Goal: Task Accomplishment & Management: Manage account settings

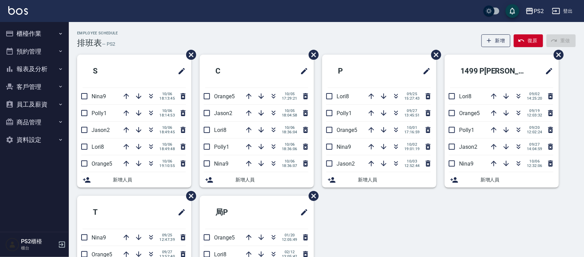
click at [256, 22] on div "Employee Schedule 排班表 — PS2 新增 復原 重做 S Nina9 10/06 18:13:45 Polly1 10/06 18:14:…" at bounding box center [326, 181] width 515 height 318
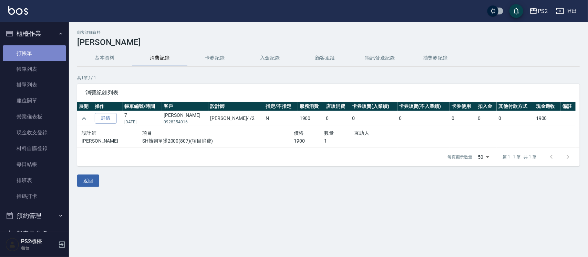
click at [36, 48] on link "打帳單" at bounding box center [34, 53] width 63 height 16
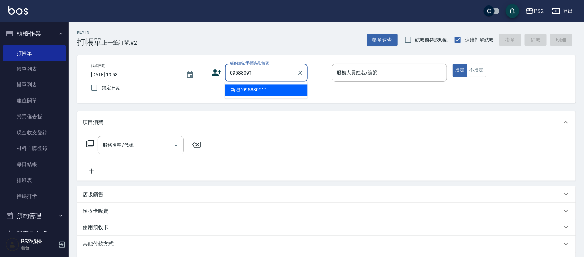
type input "09588091"
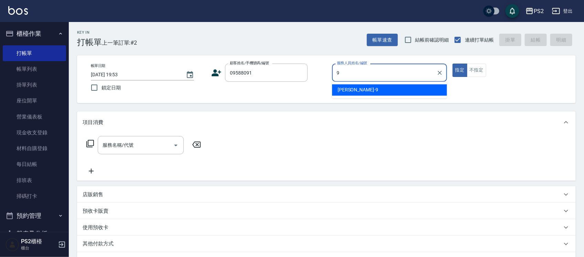
type input "Nina-9"
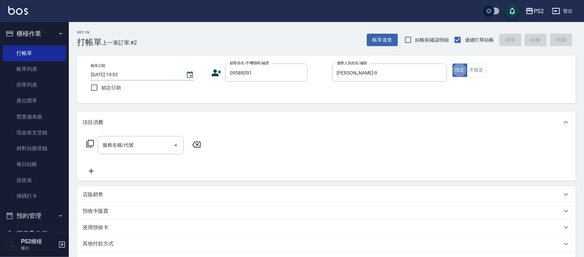
type button "true"
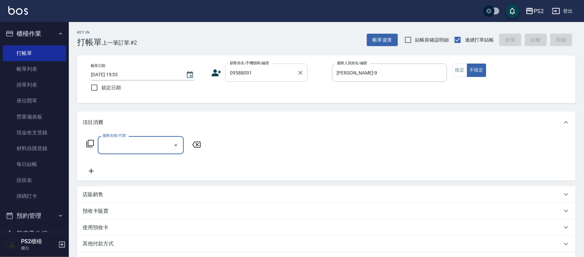
click at [272, 73] on input "09588091" at bounding box center [261, 73] width 66 height 12
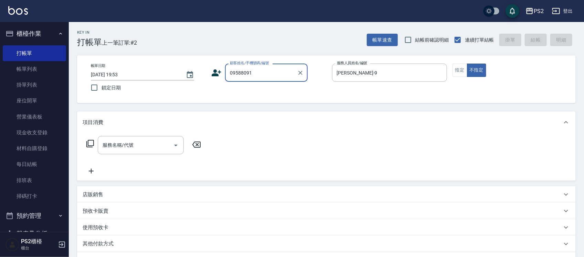
click at [272, 73] on input "09588091" at bounding box center [261, 73] width 66 height 12
type input "0958/8091"
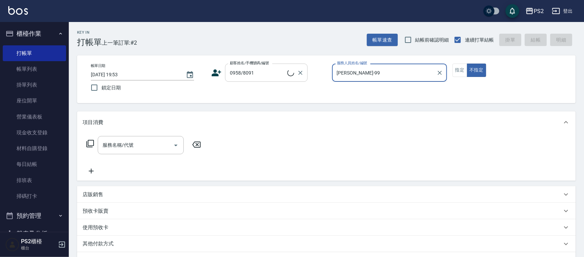
type input "Nina-9"
click at [467, 64] on button "不指定" at bounding box center [476, 70] width 19 height 13
type button "false"
click at [272, 73] on input "0958/8091" at bounding box center [261, 73] width 66 height 12
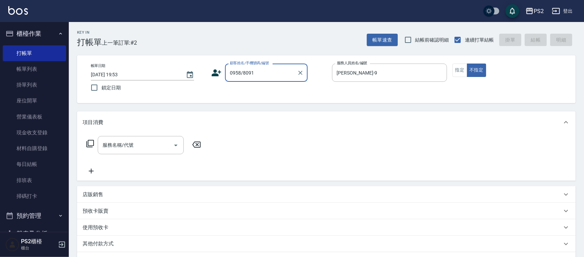
click at [272, 73] on input "0958/8091" at bounding box center [261, 73] width 66 height 12
type input "0958809100"
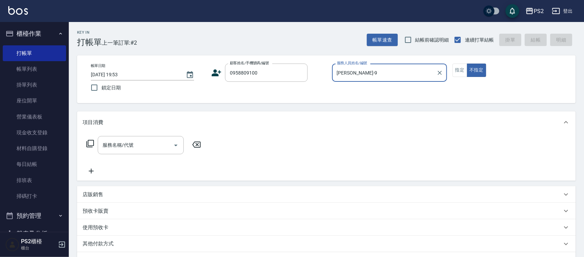
click at [211, 76] on icon at bounding box center [216, 73] width 10 height 10
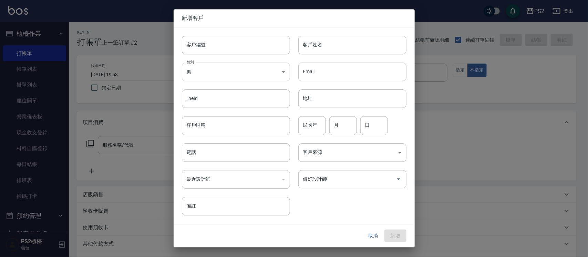
type input "0958809100"
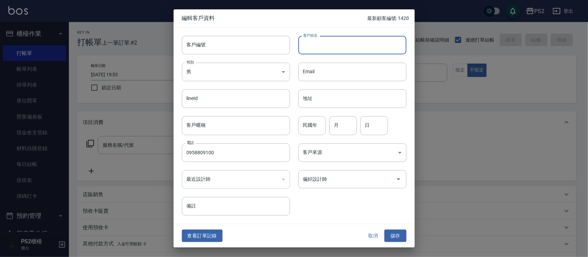
click at [326, 47] on input "客戶姓名" at bounding box center [352, 45] width 108 height 19
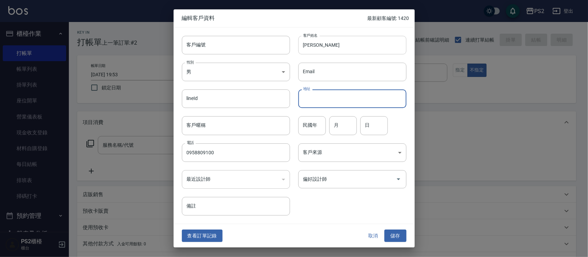
click at [326, 47] on input "潘小鯨" at bounding box center [352, 45] width 108 height 19
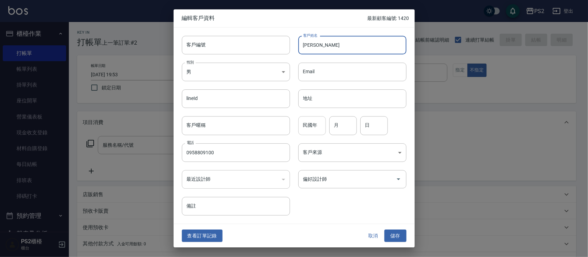
type input "潘小菁"
click at [317, 128] on input "民國年" at bounding box center [312, 126] width 28 height 19
type input "67"
type input "5"
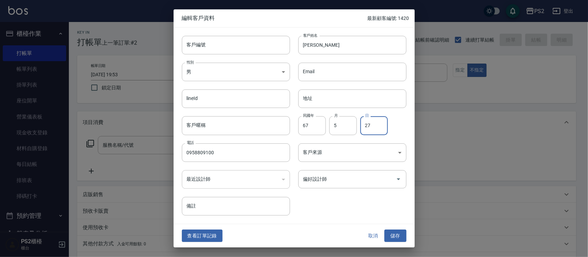
type input "27"
click at [394, 230] on div "取消 儲存" at bounding box center [384, 236] width 44 height 13
click at [396, 231] on button "儲存" at bounding box center [395, 236] width 22 height 13
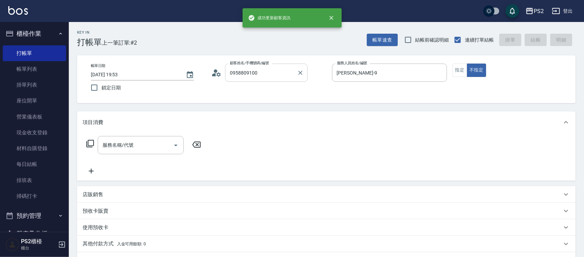
click at [294, 69] on input "0958809100" at bounding box center [261, 73] width 66 height 12
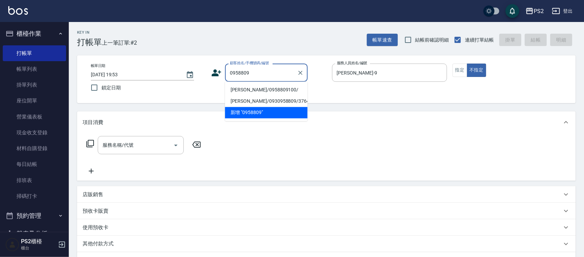
click at [286, 88] on li "潘小菁/0958809100/" at bounding box center [266, 90] width 83 height 11
type input "潘小菁/0958809100/"
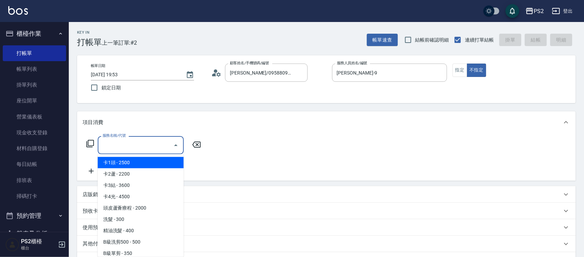
click at [143, 147] on input "服務名稱/代號" at bounding box center [136, 145] width 70 height 12
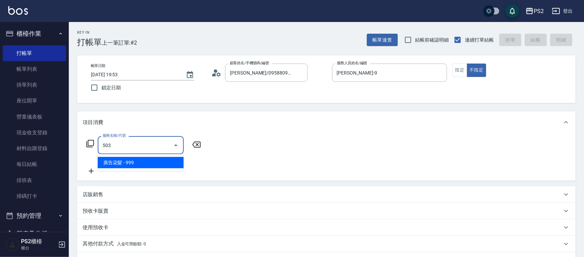
type input "廣告染髮(503)"
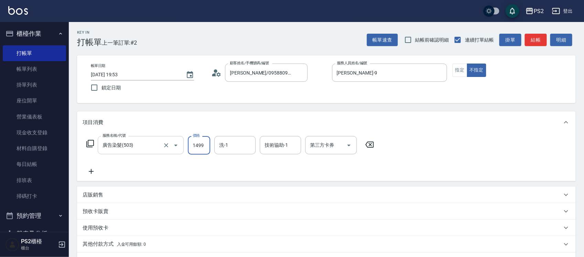
type input "1499"
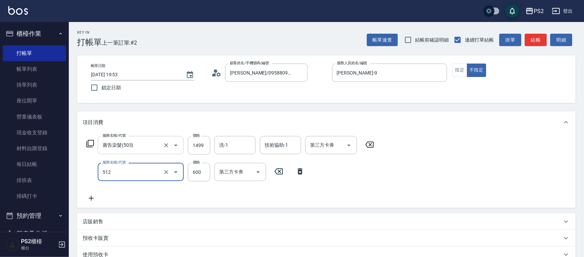
type input "洗+水解護髮600(512)"
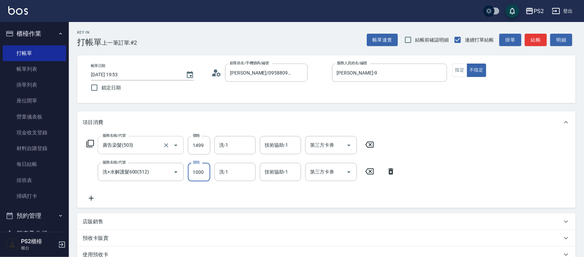
type input "1000"
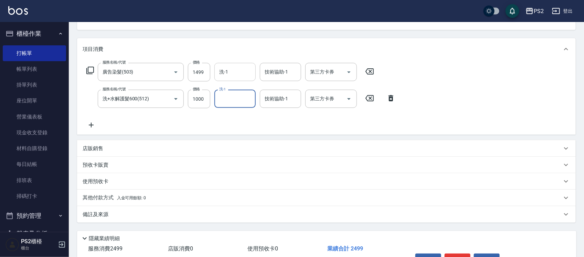
scroll to position [73, 0]
click at [225, 75] on input "洗-1" at bounding box center [235, 72] width 35 height 12
type input "冠霖-20"
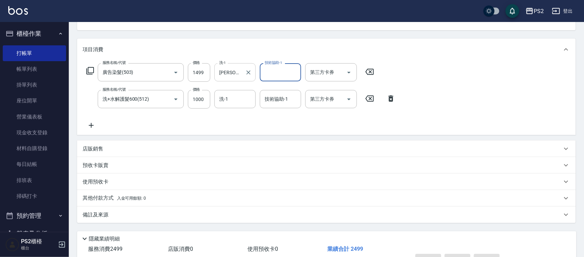
type input "2025/10/06 19:54"
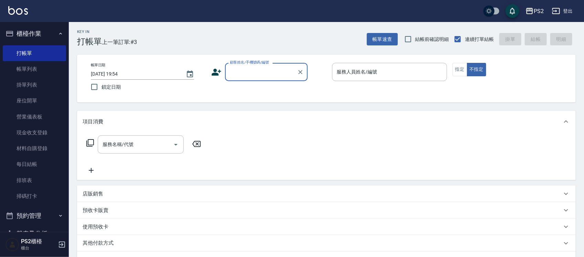
scroll to position [0, 0]
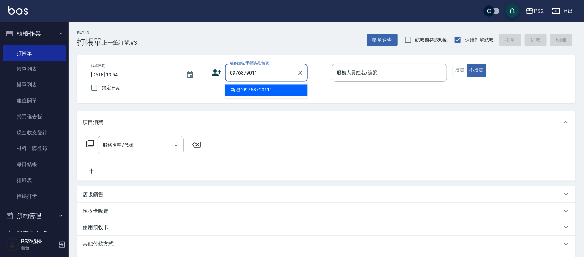
type input "0976879011"
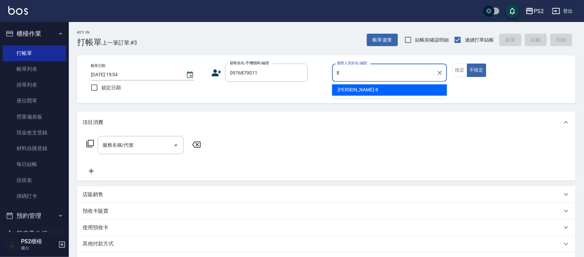
type input "Lori-8"
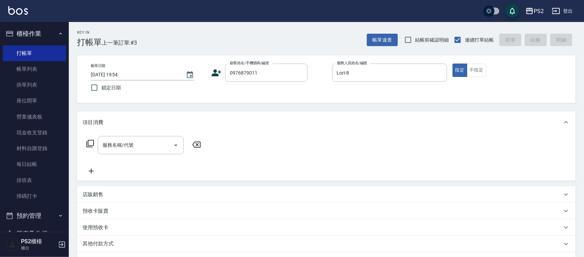
click at [221, 73] on icon at bounding box center [216, 73] width 10 height 10
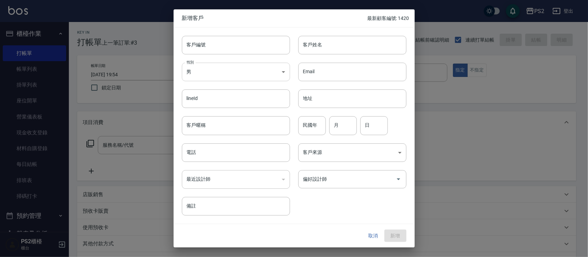
type input "0976879011"
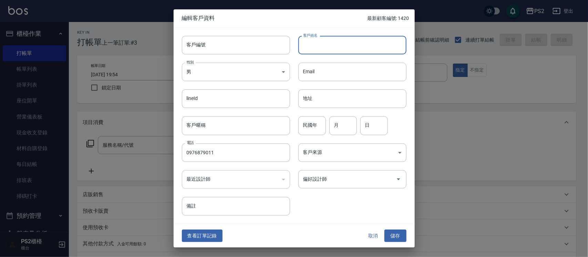
click at [368, 50] on input "客戶姓名" at bounding box center [352, 45] width 108 height 19
type input "劉雅琪"
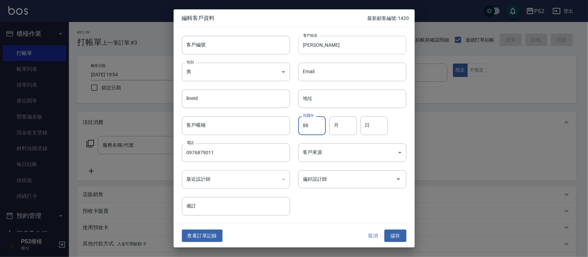
type input "88"
type input "6"
type input "21"
click at [389, 235] on button "儲存" at bounding box center [395, 236] width 22 height 13
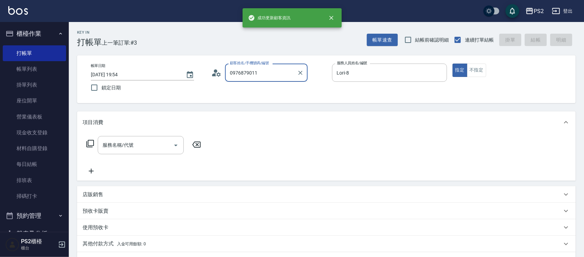
click at [264, 73] on input "0976879011" at bounding box center [261, 73] width 66 height 12
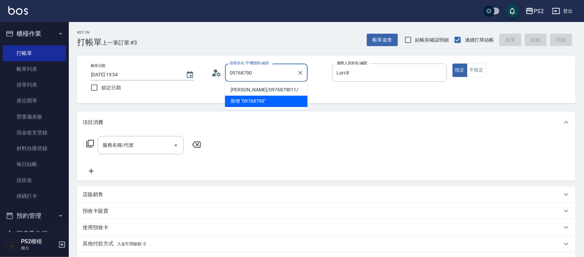
click at [264, 86] on li "劉雅琪/0976879011/" at bounding box center [266, 90] width 83 height 11
type input "劉雅琪/0976879011/"
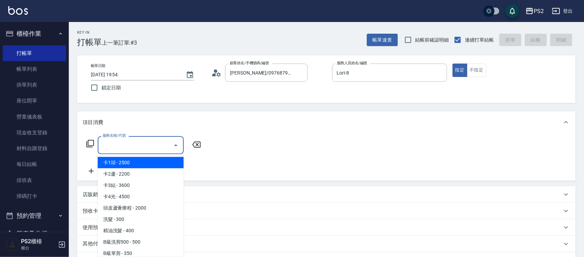
click at [134, 141] on input "服務名稱/代號" at bounding box center [136, 145] width 70 height 12
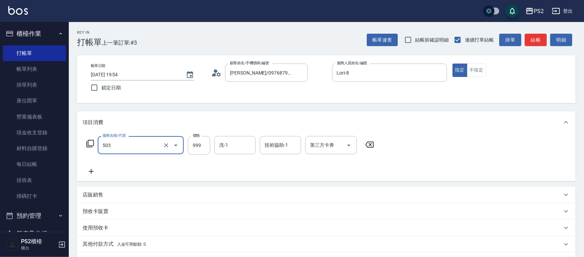
type input "廣告染髮(503)"
type input "1299"
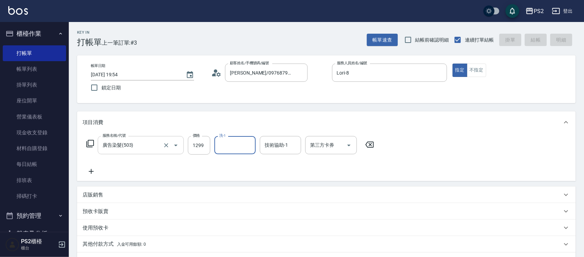
type input "2025/10/06 19:56"
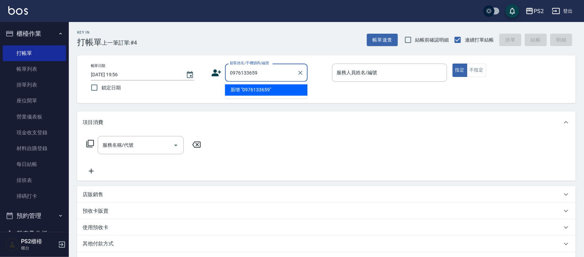
type input "0976133659"
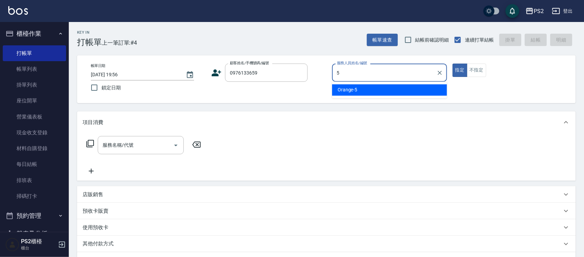
type input "Orange-5"
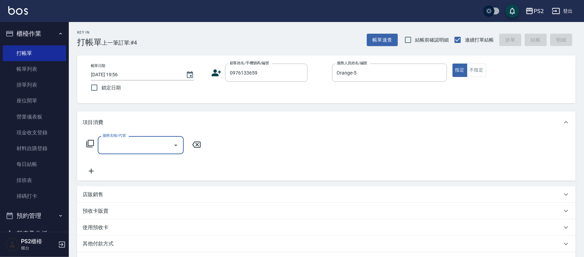
click at [222, 77] on div "顧客姓名/手機號碼/編號 0976133659 顧客姓名/手機號碼/編號" at bounding box center [268, 73] width 115 height 18
click at [221, 76] on icon at bounding box center [216, 73] width 10 height 10
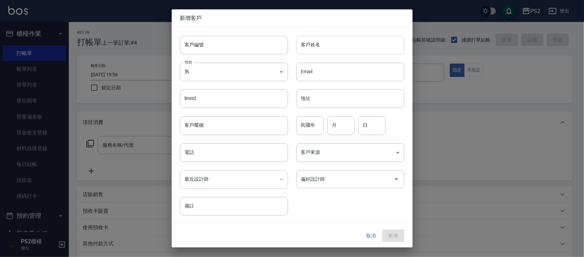
type input "0976133659"
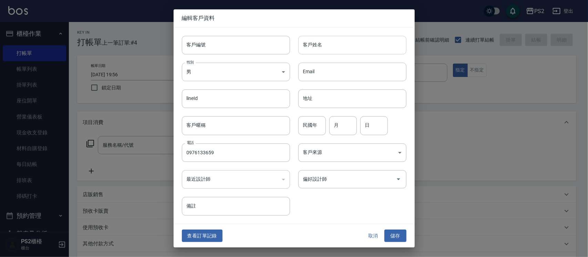
click at [333, 47] on input "客戶姓名" at bounding box center [352, 45] width 108 height 19
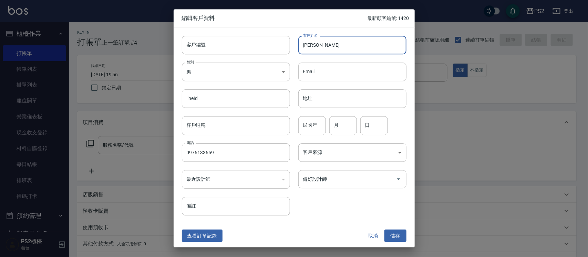
type input "余佳樺"
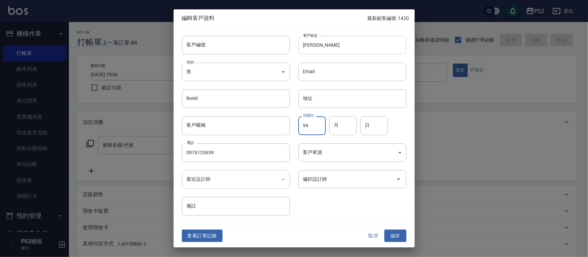
type input "94"
type input "5"
type input "23"
click at [395, 237] on button "儲存" at bounding box center [395, 236] width 22 height 13
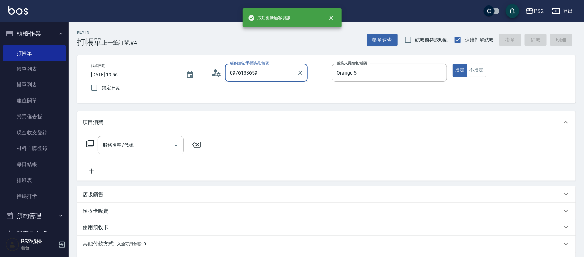
click at [272, 73] on input "0976133659" at bounding box center [261, 73] width 66 height 12
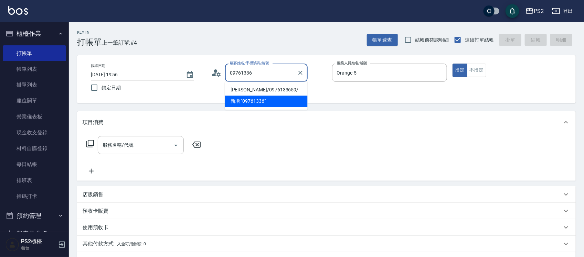
click at [261, 90] on li "余佳樺/0976133659/" at bounding box center [266, 90] width 83 height 11
type input "余佳樺/0976133659/"
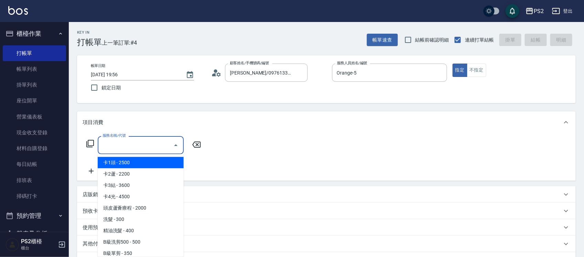
click at [127, 145] on input "服務名稱/代號" at bounding box center [136, 145] width 70 height 12
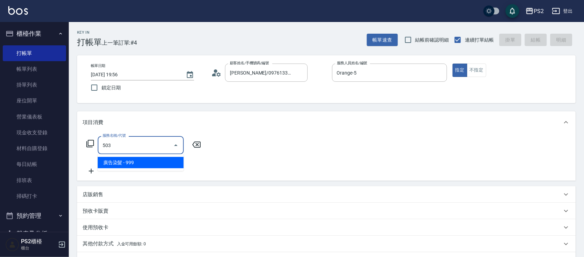
type input "廣告染髮(503)"
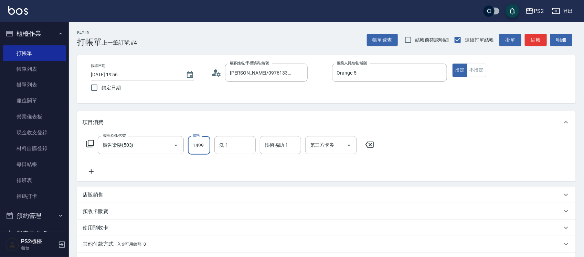
type input "1499"
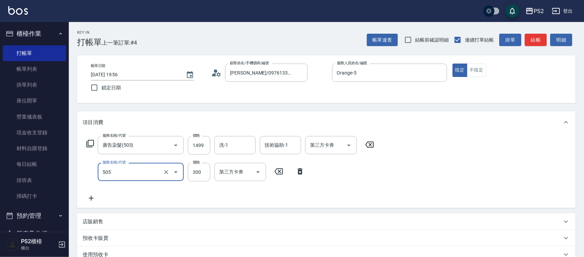
type input "頭皮隔離(505)"
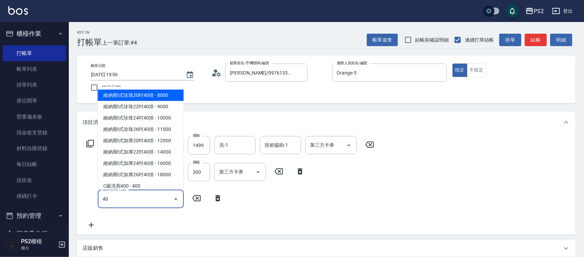
type input "406"
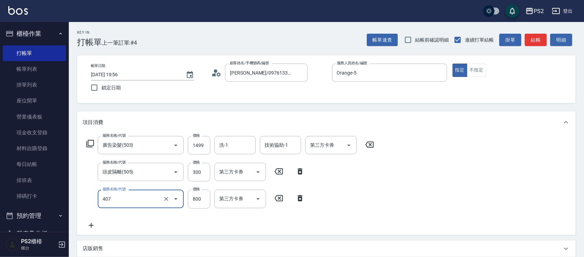
type input "退色肩帶下800(407)"
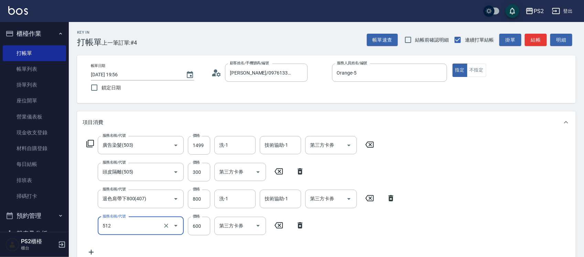
type input "洗+水解護髮600(512)"
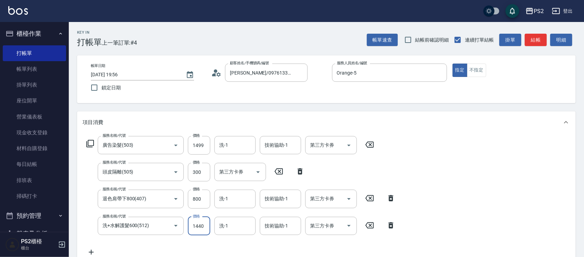
type input "1440"
click at [205, 191] on input "800" at bounding box center [199, 199] width 22 height 19
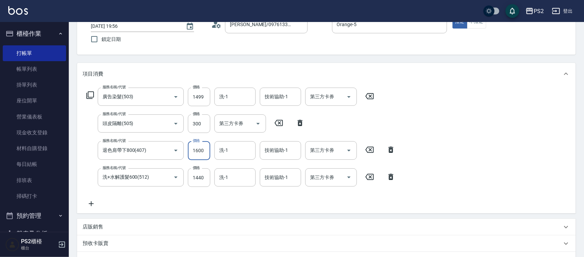
scroll to position [170, 0]
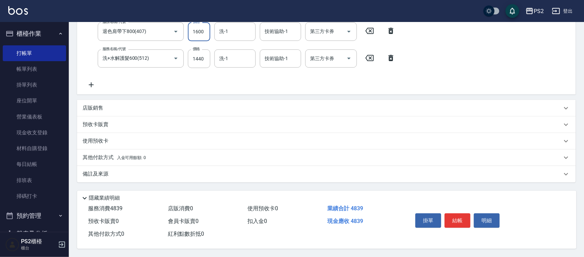
type input "1600"
click at [104, 141] on p "使用預收卡" at bounding box center [96, 141] width 26 height 7
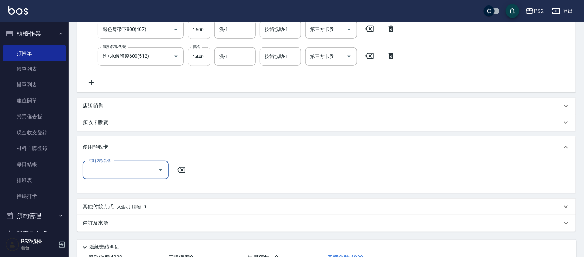
scroll to position [0, 0]
click at [85, 196] on div "項目消費 服務名稱/代號 廣告染髮(503) 服務名稱/代號 價格 1499 價格 洗-1 洗-1 技術協助-1 技術協助-1 第三方卡券 第三方卡券 服務名…" at bounding box center [326, 87] width 499 height 290
drag, startPoint x: 85, startPoint y: 198, endPoint x: 88, endPoint y: 203, distance: 5.4
click at [85, 199] on div "其他付款方式 入金可用餘額: 0 其他付款方式 其他付款方式 入金剩餘： 0元 0 ​ 整筆扣入金 0元 異動入金" at bounding box center [326, 207] width 499 height 17
click at [89, 203] on p "其他付款方式 入金可用餘額: 0" at bounding box center [114, 207] width 63 height 8
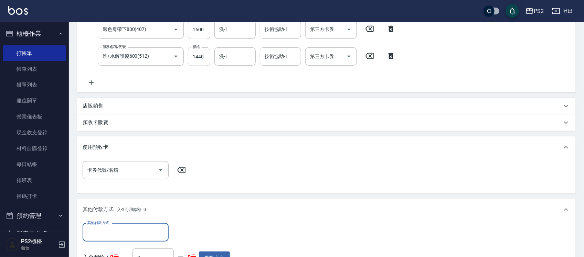
click at [90, 233] on input "其他付款方式" at bounding box center [126, 233] width 80 height 12
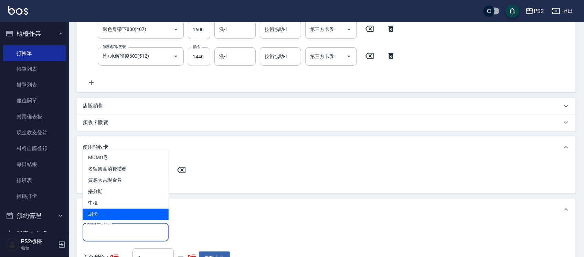
click at [108, 213] on span "刷卡" at bounding box center [126, 214] width 86 height 11
type input "刷卡"
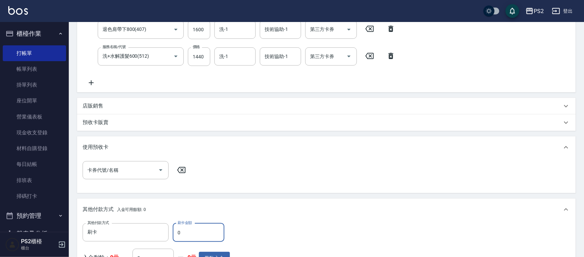
click at [200, 233] on input "0" at bounding box center [199, 233] width 52 height 19
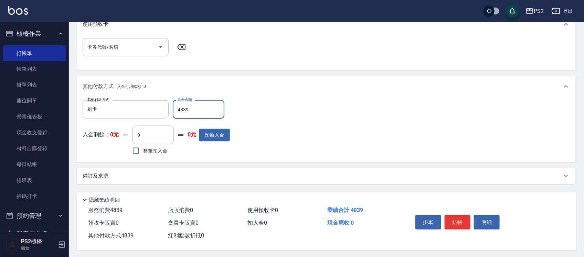
scroll to position [297, 0]
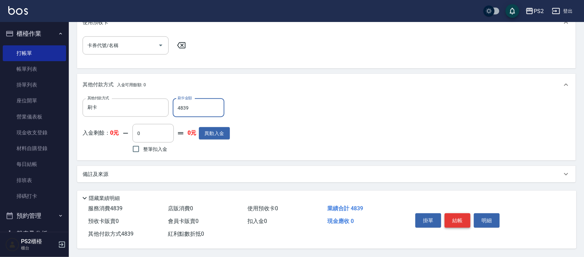
type input "4839"
click at [452, 218] on button "結帳" at bounding box center [458, 221] width 26 height 14
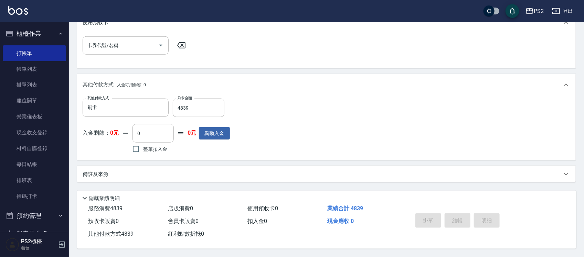
type input "2025/10/06 19:57"
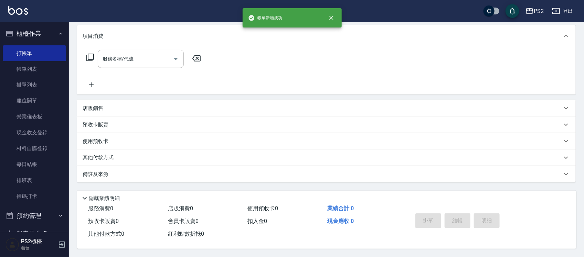
scroll to position [0, 0]
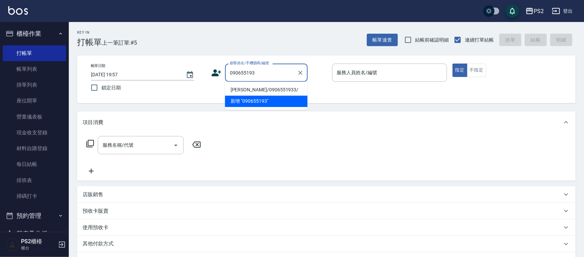
type input "蔡子彤/0906551933/"
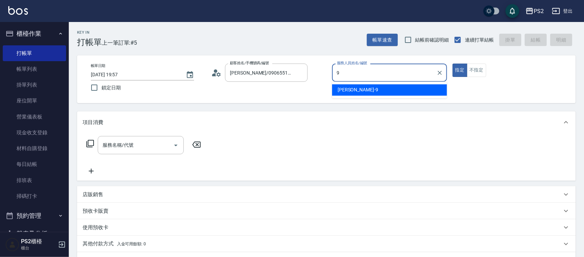
type input "Nina-9"
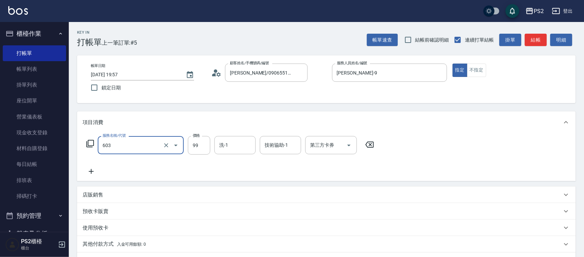
type input "極致調整(603)"
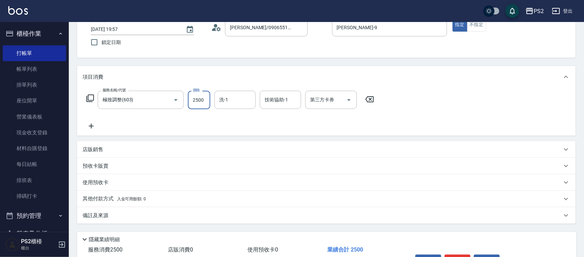
scroll to position [89, 0]
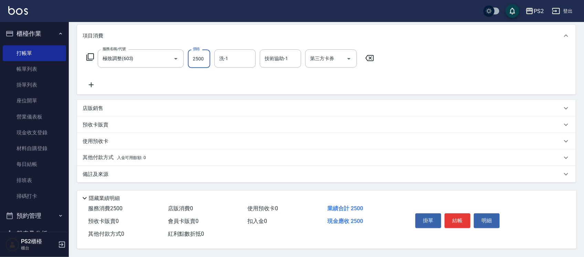
type input "2500"
click at [136, 160] on div "其他付款方式 入金可用餘額: 0" at bounding box center [326, 158] width 499 height 17
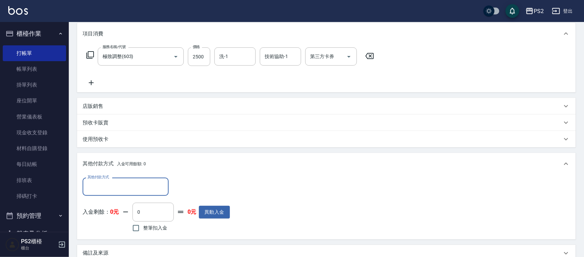
scroll to position [0, 0]
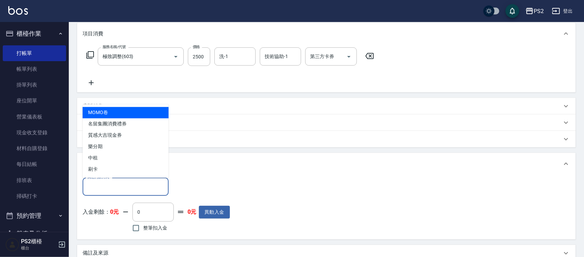
click at [105, 181] on input "其他付款方式" at bounding box center [126, 187] width 80 height 12
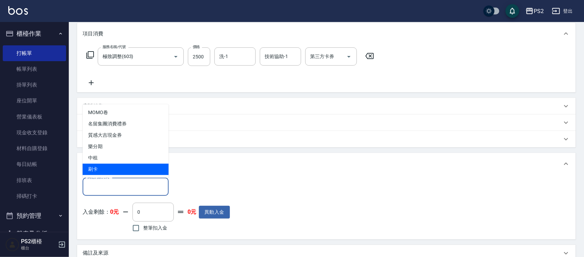
click at [105, 168] on span "刷卡" at bounding box center [126, 169] width 86 height 11
type input "刷卡"
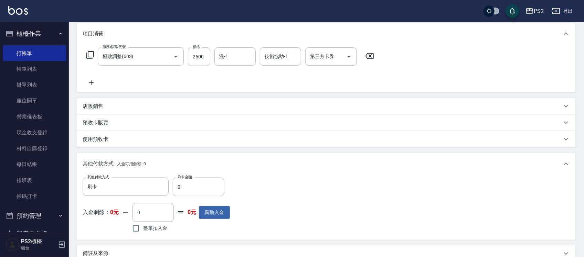
click at [187, 176] on label "刷卡金額" at bounding box center [185, 177] width 14 height 5
click at [187, 178] on input "0" at bounding box center [199, 187] width 52 height 19
click at [188, 189] on input "0" at bounding box center [199, 187] width 52 height 19
click at [188, 190] on input "0" at bounding box center [199, 187] width 52 height 19
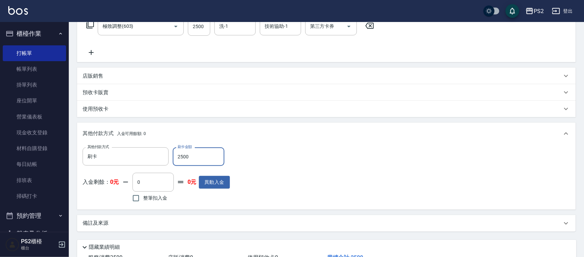
scroll to position [170, 0]
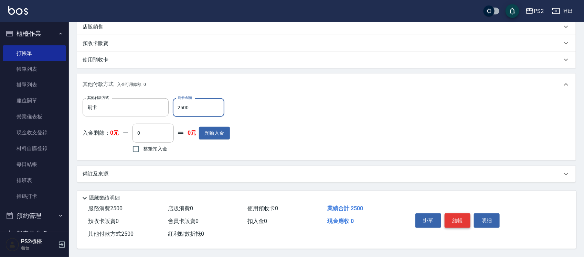
type input "2500"
click at [458, 219] on button "結帳" at bounding box center [458, 221] width 26 height 14
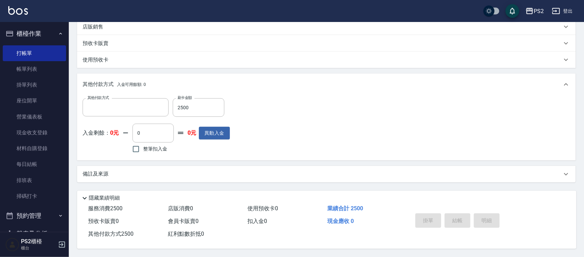
scroll to position [0, 0]
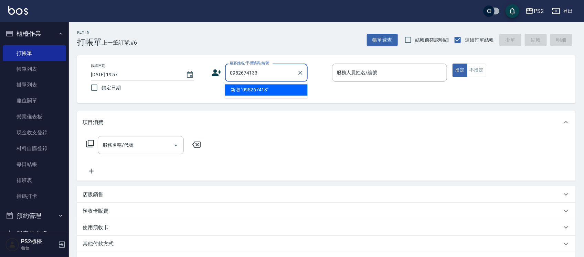
type input "0952674133"
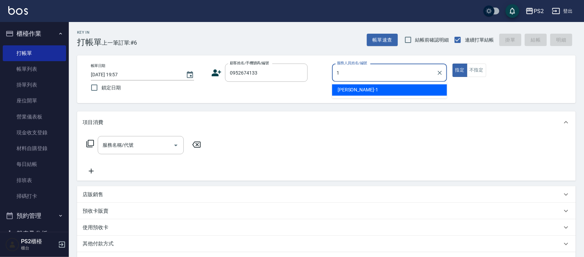
type input "Polly-1"
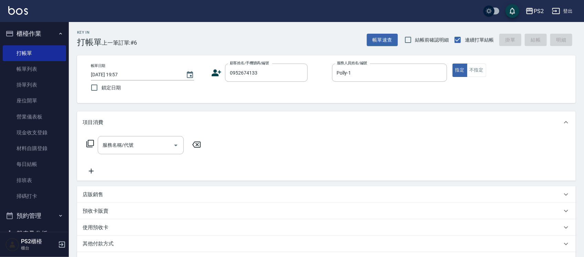
click at [214, 75] on icon at bounding box center [217, 73] width 10 height 7
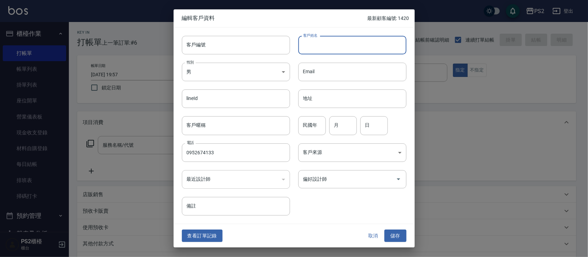
click at [360, 52] on input "客戶姓名" at bounding box center [352, 45] width 108 height 19
type input "麗雀"
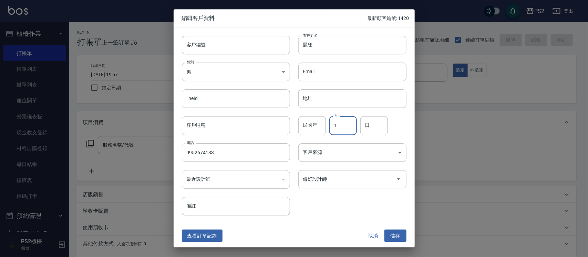
type input "1"
type input "27"
click at [398, 237] on button "儲存" at bounding box center [395, 236] width 22 height 13
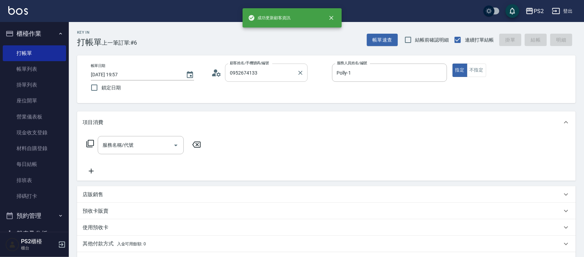
click at [283, 71] on input "0952674133" at bounding box center [261, 73] width 66 height 12
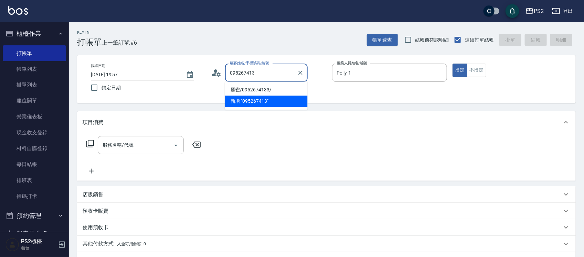
click at [277, 87] on li "麗雀/0952674133/" at bounding box center [266, 90] width 83 height 11
type input "麗雀/0952674133/"
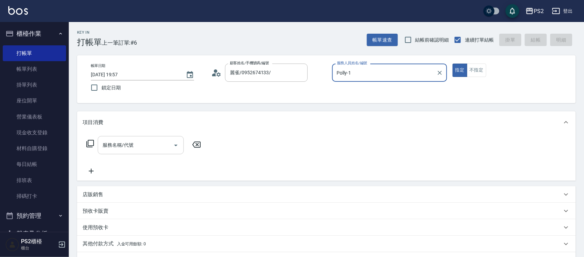
click at [109, 140] on div "服務名稱/代號 服務名稱/代號" at bounding box center [141, 145] width 86 height 18
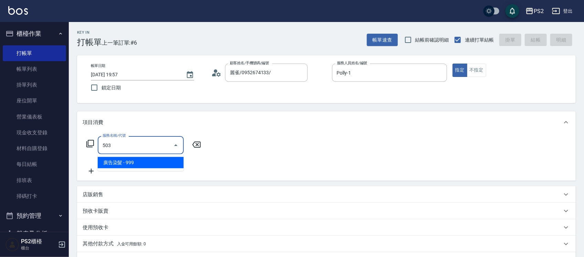
type input "廣告染髮(503)"
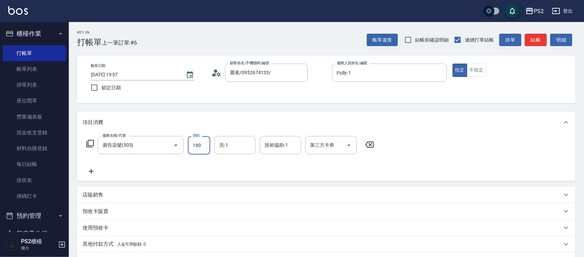
type input "1899"
type input "2025/10/06 19:58"
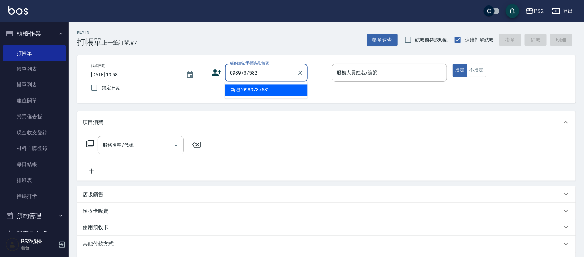
type input "0989737582"
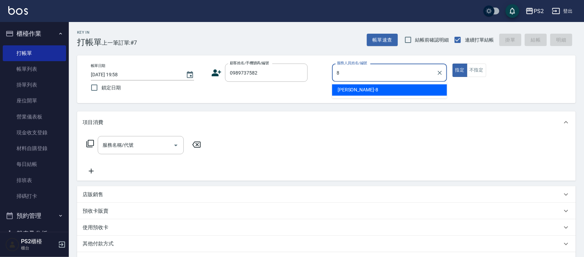
type input "Lori-8"
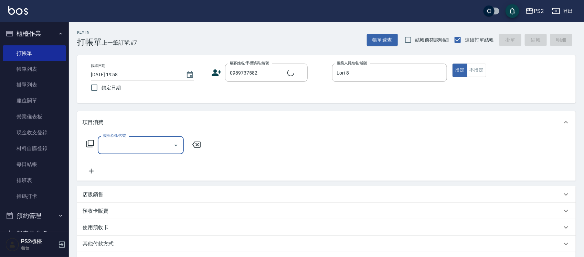
type input "林靖恩/0989737582/"
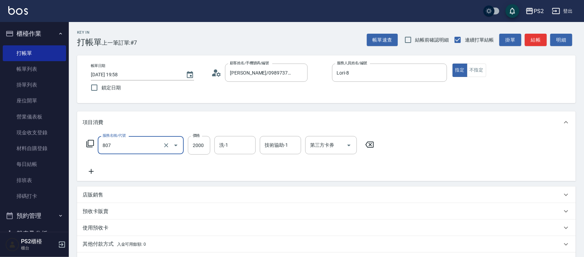
type input "SH熱朔單燙2000(807)"
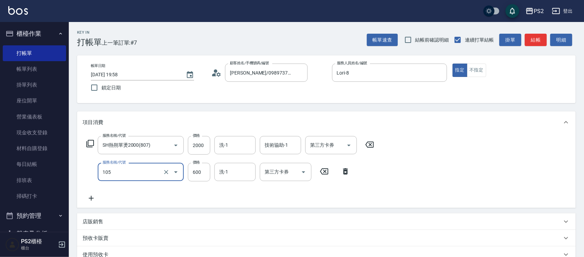
type input "A級洗剪600(105)"
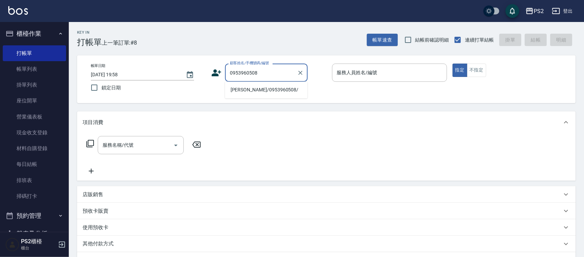
type input "萬欣怡/0953960508/"
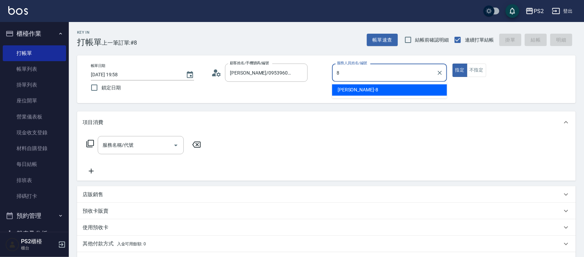
type input "Lori-8"
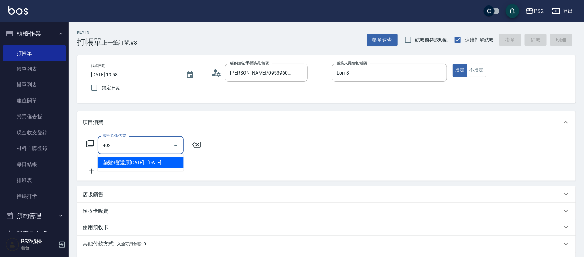
type input "染髮+髮還原1500(402)"
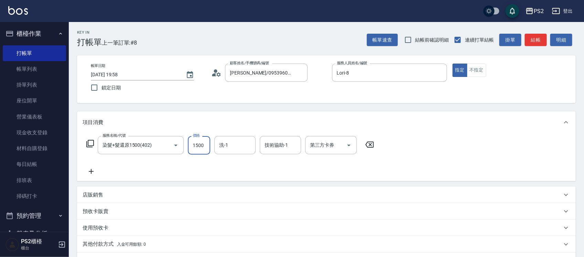
click at [202, 144] on input "1500" at bounding box center [199, 145] width 22 height 19
type input "2000"
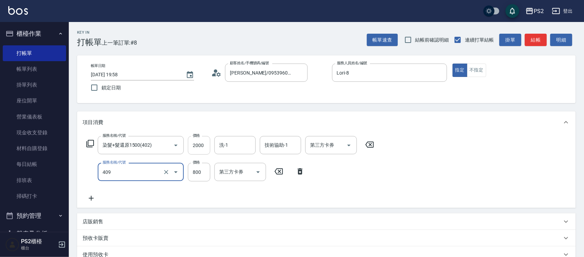
type input "髮長肩帶下800(409)"
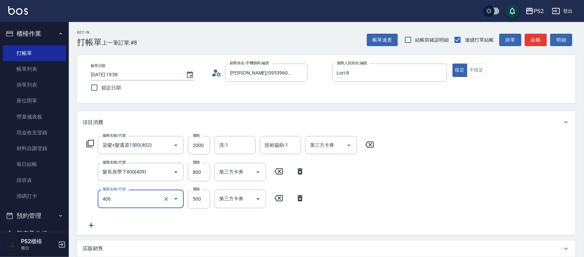
type input "退色肩帶上500(406)"
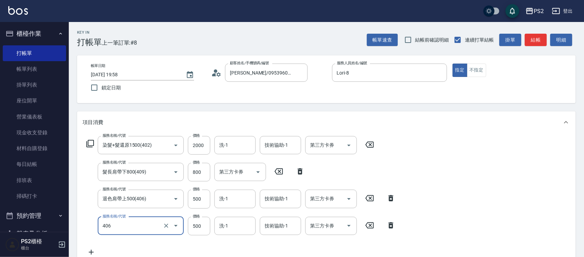
type input "退色肩帶上500(406)"
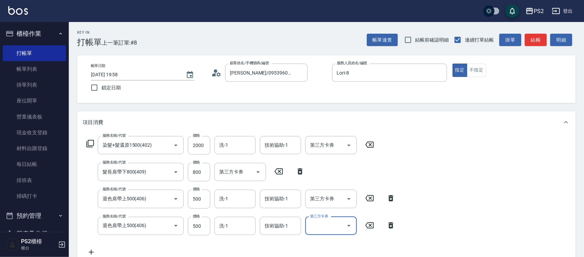
scroll to position [1, 0]
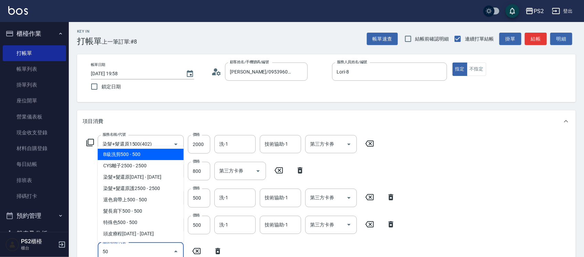
type input "5"
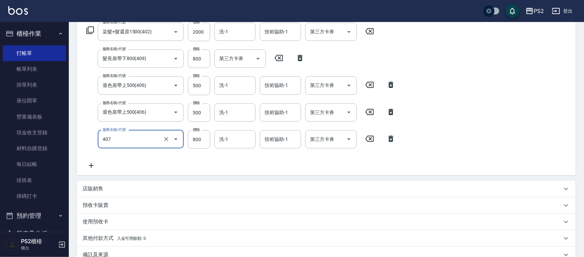
scroll to position [110, 0]
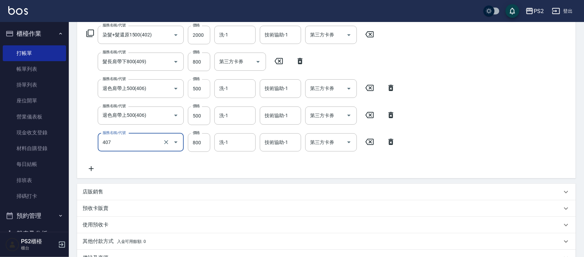
type input "退色肩帶下800(407)"
drag, startPoint x: 205, startPoint y: 88, endPoint x: 205, endPoint y: 114, distance: 25.8
click at [205, 114] on div "服務名稱/代號 染髮+髮還原1500(402) 服務名稱/代號 價格 2000 價格 洗-1 洗-1 技術協助-1 技術協助-1 第三方卡券 第三方卡券 服務…" at bounding box center [241, 99] width 317 height 147
click at [205, 114] on input "500" at bounding box center [199, 116] width 22 height 19
click at [457, 109] on div "服務名稱/代號 染髮+髮還原1500(402) 服務名稱/代號 價格 2000 價格 洗-1 洗-1 技術協助-1 技術協助-1 第三方卡券 第三方卡券 服務…" at bounding box center [326, 101] width 499 height 156
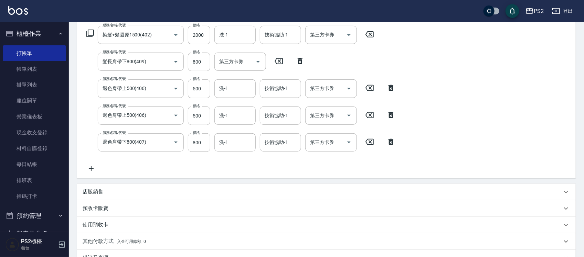
click at [398, 87] on icon at bounding box center [390, 88] width 17 height 8
type input "退色肩帶下800(407)"
type input "800"
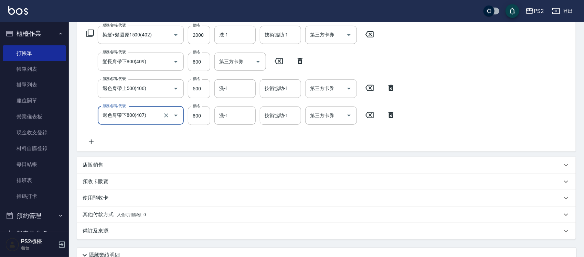
drag, startPoint x: 396, startPoint y: 87, endPoint x: 334, endPoint y: 91, distance: 62.1
click at [396, 87] on icon at bounding box center [390, 88] width 17 height 8
type input "退色肩帶下800(407)"
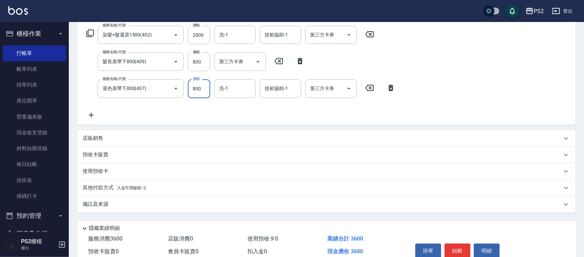
click at [202, 88] on input "800" at bounding box center [199, 89] width 22 height 19
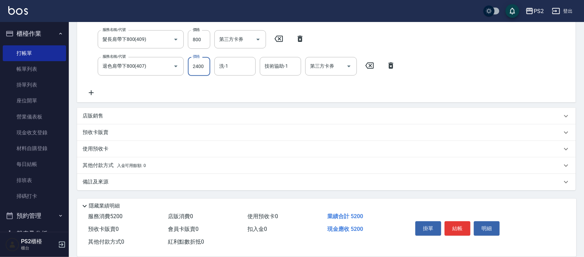
scroll to position [143, 0]
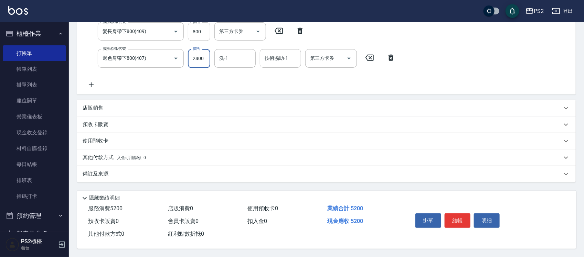
type input "2400"
click at [114, 154] on p "其他付款方式 入金可用餘額: 0" at bounding box center [114, 158] width 63 height 8
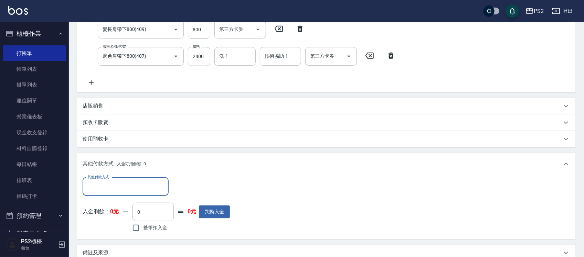
scroll to position [0, 0]
click at [106, 185] on input "其他付款方式" at bounding box center [126, 187] width 80 height 12
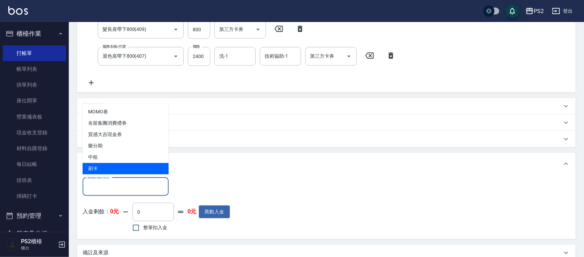
click at [114, 170] on span "刷卡" at bounding box center [126, 168] width 86 height 11
type input "刷卡"
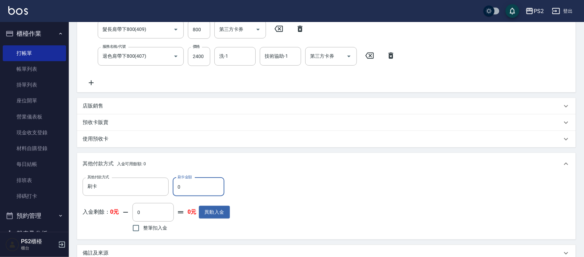
drag, startPoint x: 194, startPoint y: 200, endPoint x: 193, endPoint y: 192, distance: 8.4
click at [194, 200] on div "其他付款方式 刷卡 其他付款方式 刷卡金額 0 刷卡金額 入金剩餘： 0元 0 ​ 整筆扣入金 0元 異動入金" at bounding box center [156, 206] width 147 height 56
click at [193, 190] on input "0" at bounding box center [199, 187] width 52 height 19
click at [192, 190] on input "0" at bounding box center [199, 187] width 52 height 19
type input "5200"
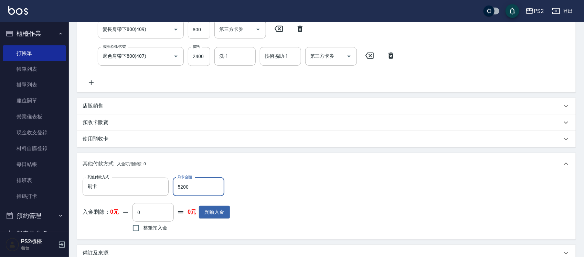
type input "2025/10/06 20:00"
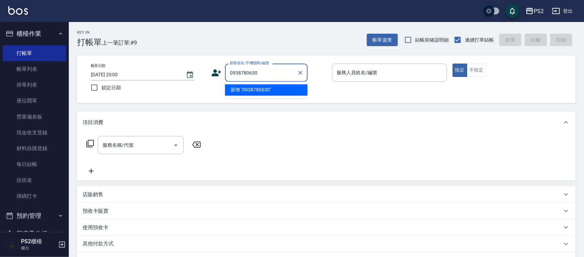
type input "0938780630"
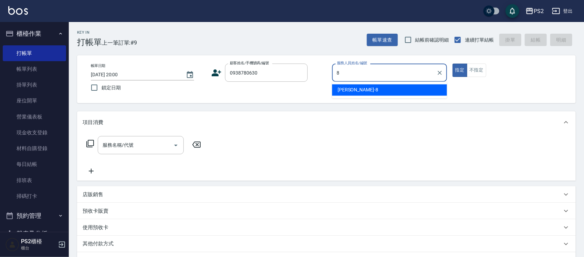
type input "Lori-8"
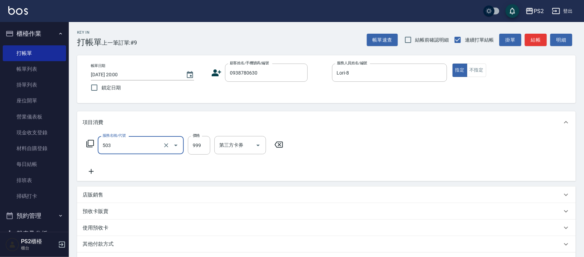
type input "廣告染髮(503)"
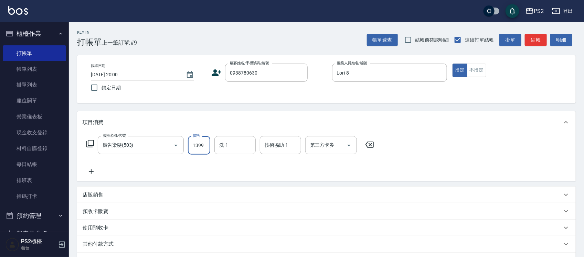
type input "1399"
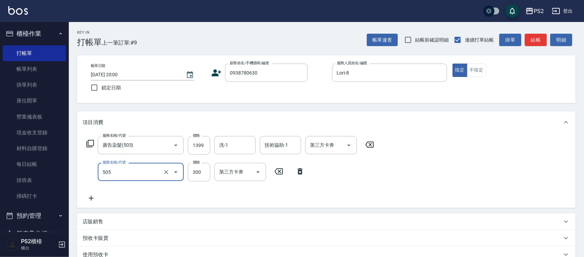
type input "頭皮隔離(505)"
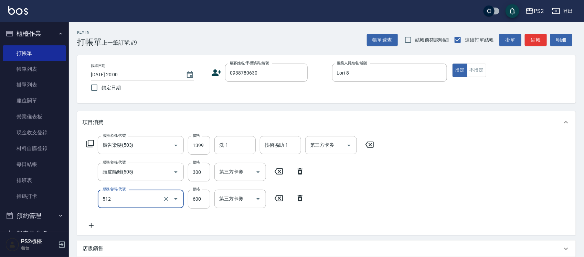
type input "洗+水解護髮600(512)"
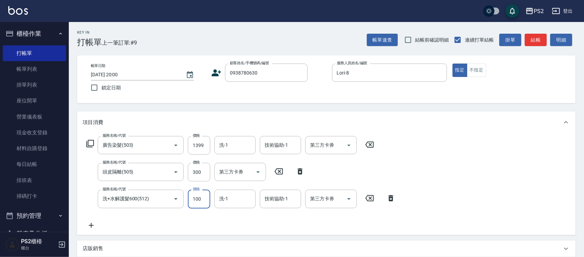
type input "100"
click at [218, 72] on icon at bounding box center [217, 73] width 10 height 7
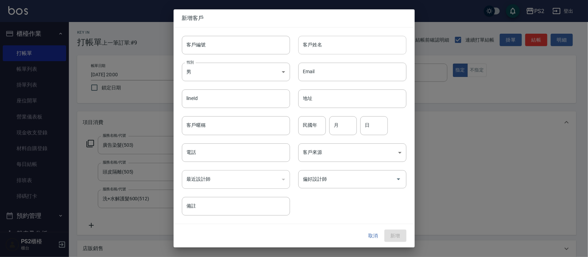
type input "0938780630"
click at [333, 54] on input "客戶姓名" at bounding box center [352, 45] width 108 height 19
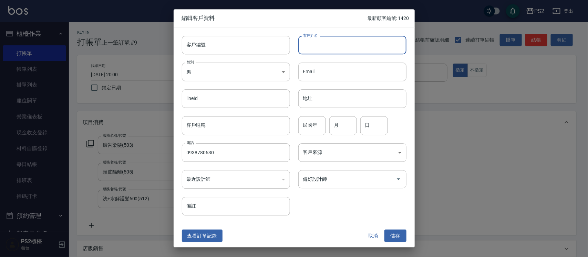
click at [333, 54] on input "客戶姓名" at bounding box center [352, 45] width 108 height 19
click at [334, 52] on input "客戶姓名" at bounding box center [352, 45] width 108 height 19
type input "黃美原"
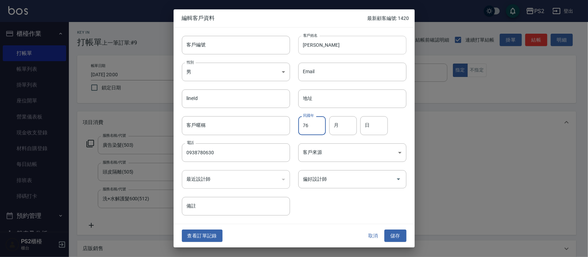
type input "76"
type input "12"
type input "7"
click at [393, 234] on button "儲存" at bounding box center [395, 236] width 22 height 13
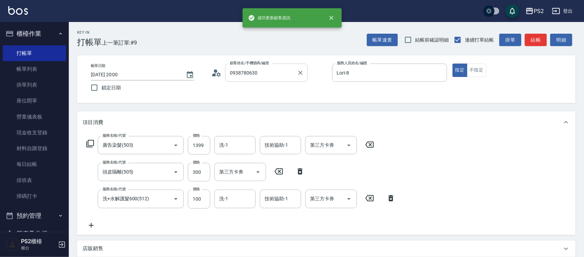
click at [267, 80] on div "0938780630 顧客姓名/手機號碼/編號" at bounding box center [266, 73] width 83 height 18
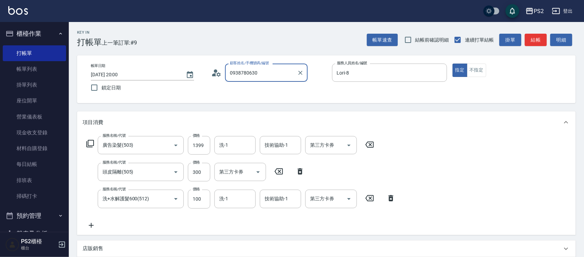
click at [267, 80] on div "0938780630 顧客姓名/手機號碼/編號" at bounding box center [266, 73] width 83 height 18
click at [274, 88] on li "黃美原/0938780630/" at bounding box center [266, 90] width 83 height 11
type input "黃美原/0938780630/"
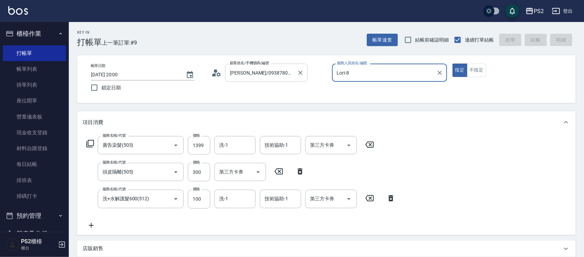
type input "2025/10/06 20:01"
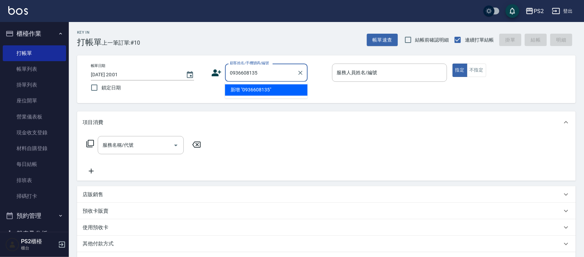
type input "0936608135"
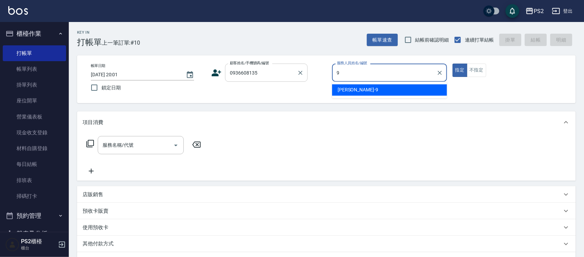
type input "Nina-9"
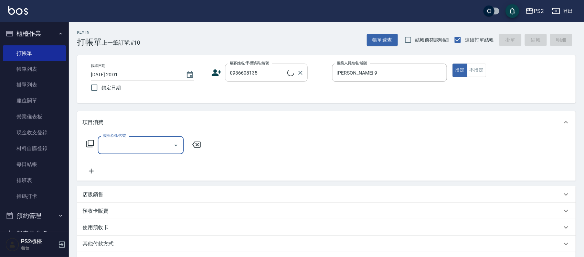
type input "余瑾軒/0936608135/135902"
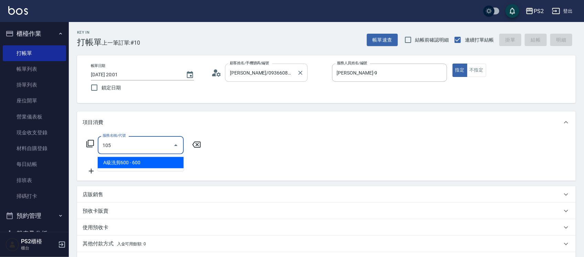
type input "A級洗剪600(105)"
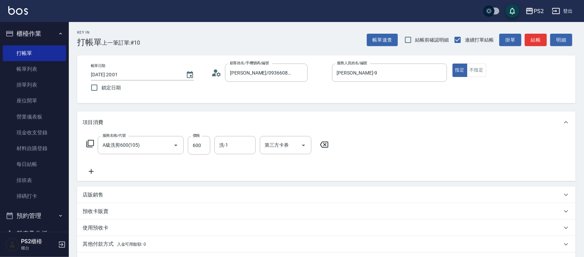
click at [95, 192] on p "店販銷售" at bounding box center [93, 195] width 21 height 7
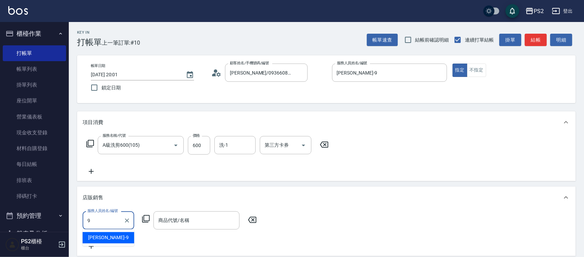
type input "Nina-9"
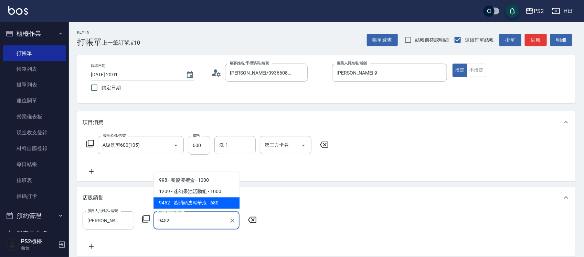
type input "慕韻頭皮精華液"
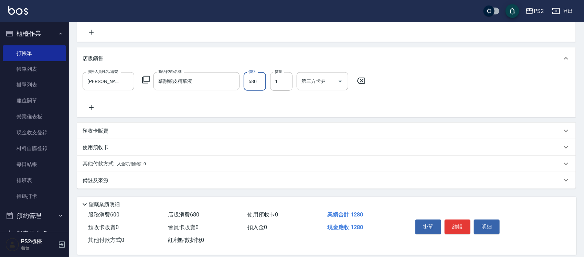
scroll to position [148, 0]
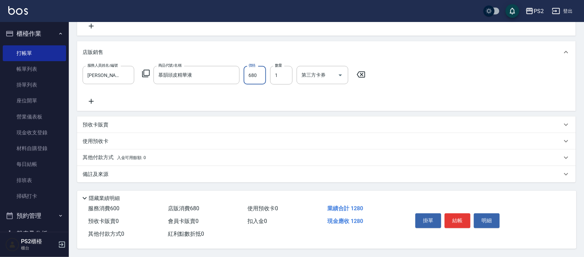
click at [111, 157] on p "其他付款方式 入金可用餘額: 0" at bounding box center [114, 158] width 63 height 8
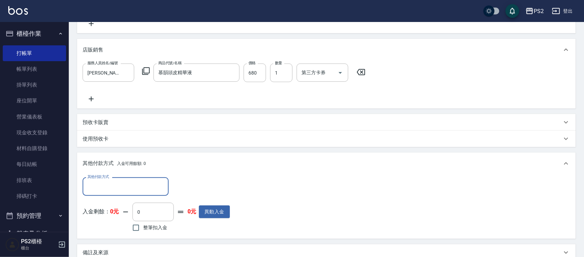
scroll to position [0, 0]
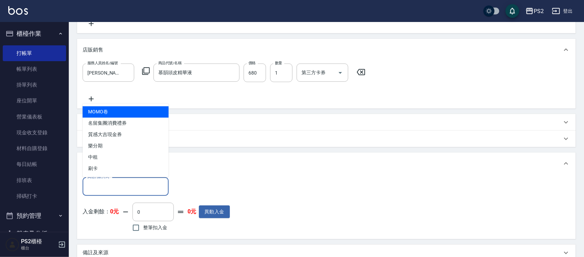
click at [112, 190] on input "其他付款方式" at bounding box center [126, 187] width 80 height 12
click at [109, 172] on span "刷卡" at bounding box center [126, 168] width 86 height 11
type input "刷卡"
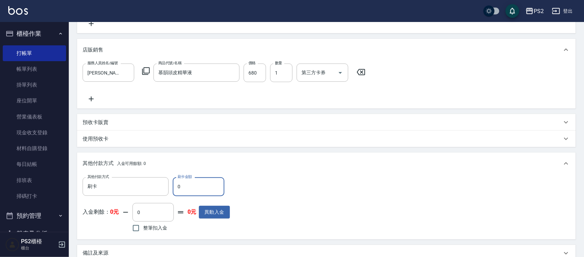
click at [190, 187] on input "0" at bounding box center [199, 187] width 52 height 19
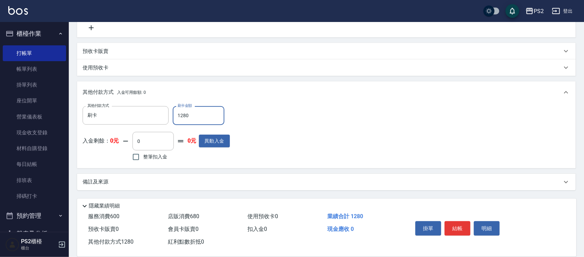
scroll to position [229, 0]
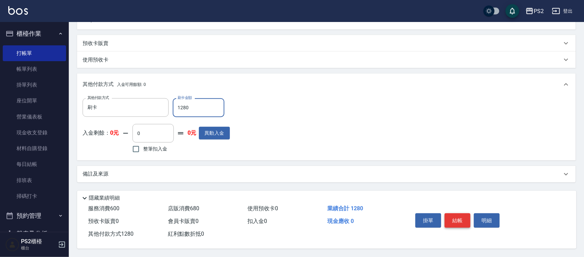
type input "1280"
click at [450, 221] on button "結帳" at bounding box center [458, 221] width 26 height 14
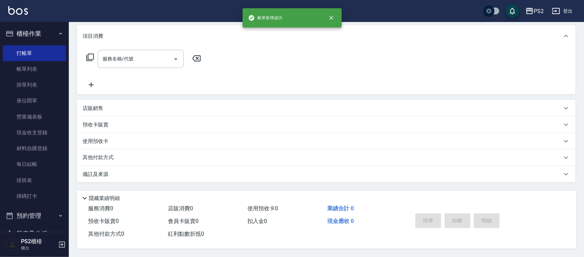
scroll to position [0, 0]
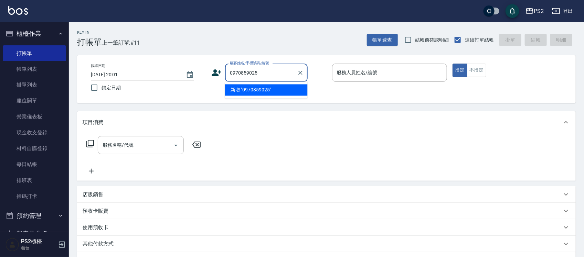
type input "0970859025"
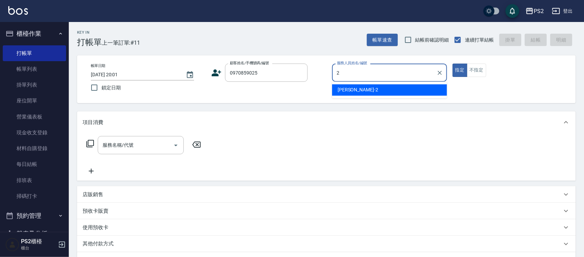
type input "Jason-2"
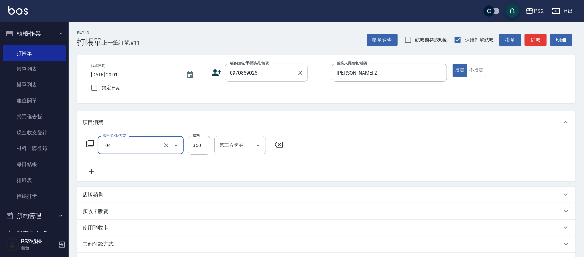
click at [281, 66] on div "0970859025 顧客姓名/手機號碼/編號" at bounding box center [266, 73] width 83 height 18
type input "B級單剪(104)"
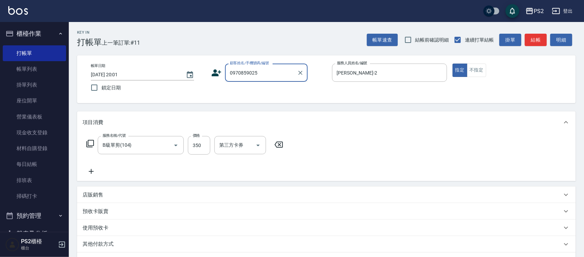
click at [281, 66] on div "0970859025 顧客姓名/手機號碼/編號" at bounding box center [266, 73] width 83 height 18
drag, startPoint x: 278, startPoint y: 73, endPoint x: 184, endPoint y: 74, distance: 93.3
click at [184, 74] on div "帳單日期 2025/10/06 20:01 鎖定日期 顧客姓名/手機號碼/編號 0970859025 顧客姓名/手機號碼/編號 服務人員姓名/編號 Jason…" at bounding box center [326, 79] width 482 height 31
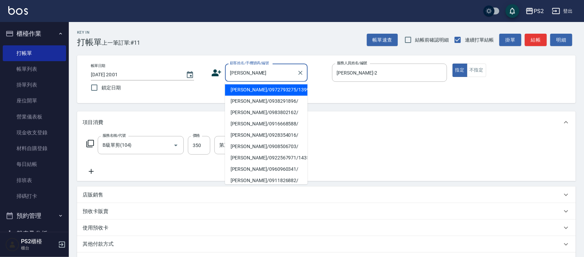
drag, startPoint x: 252, startPoint y: 76, endPoint x: 209, endPoint y: 75, distance: 43.0
click at [209, 75] on div "帳單日期 2025/10/06 20:01 鎖定日期 顧客姓名/手機號碼/編號 陳柏 顧客姓名/手機號碼/編號 服務人員姓名/編號 Jason-2 服務人員姓…" at bounding box center [326, 79] width 482 height 31
click at [209, 75] on div "帳單日期 2025/10/06 20:01 鎖定日期 顧客姓名/手機號碼/編號 0970859025 顧客姓名/手機號碼/編號 服務人員姓名/編號 Jason…" at bounding box center [326, 79] width 482 height 31
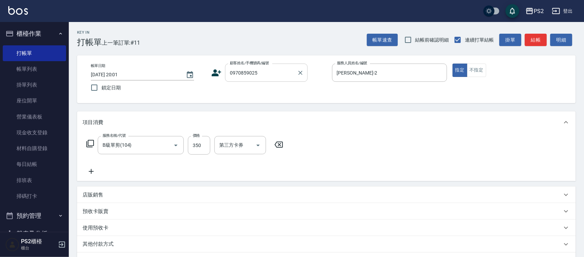
click at [270, 73] on input "0970859025" at bounding box center [261, 73] width 66 height 12
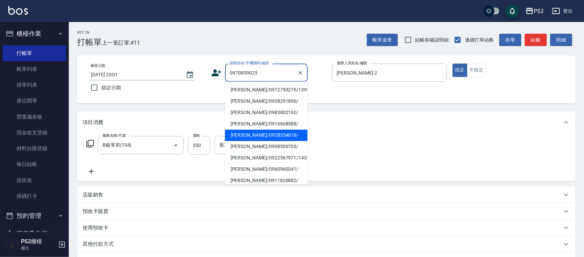
click at [263, 131] on li "陳柏鈞/0928354016/" at bounding box center [266, 135] width 83 height 11
type input "陳柏鈞/0928354016/"
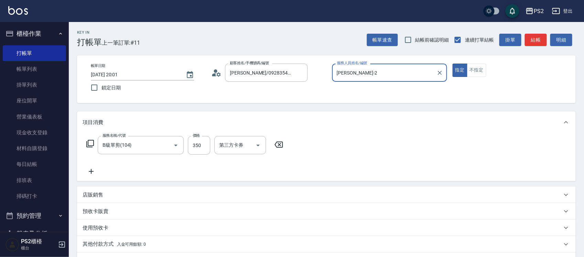
click at [218, 77] on icon at bounding box center [216, 73] width 10 height 10
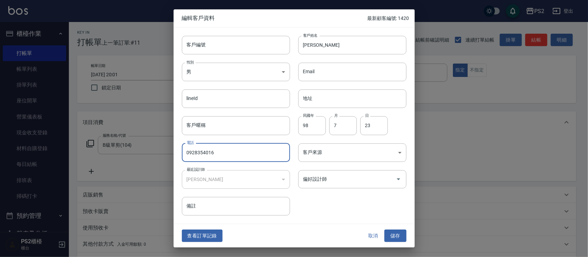
click at [242, 151] on input "0928354016" at bounding box center [236, 153] width 108 height 19
type input "0970859025"
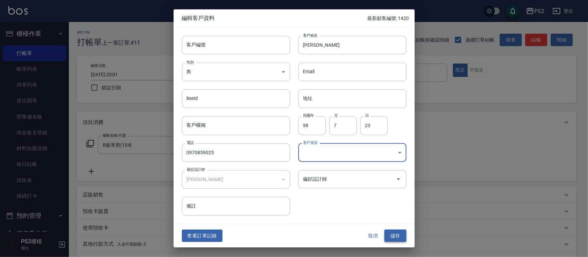
click at [398, 234] on button "儲存" at bounding box center [395, 236] width 22 height 13
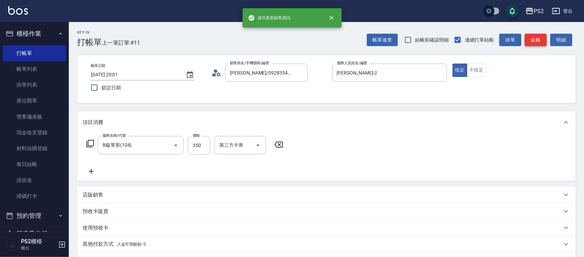
click at [538, 37] on button "結帳" at bounding box center [536, 40] width 22 height 13
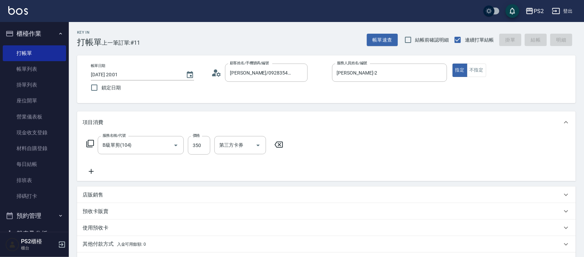
type input "2025/10/06 20:02"
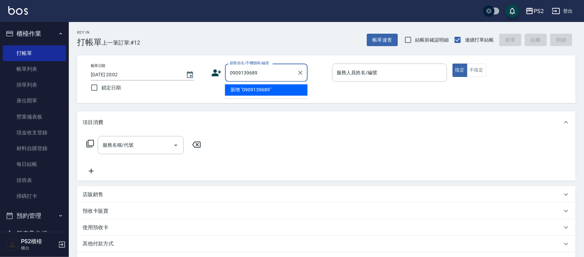
type input "0909139689"
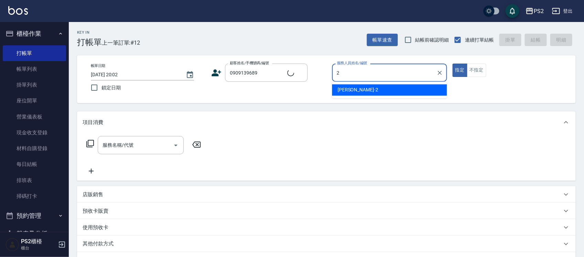
type input "Jason-2"
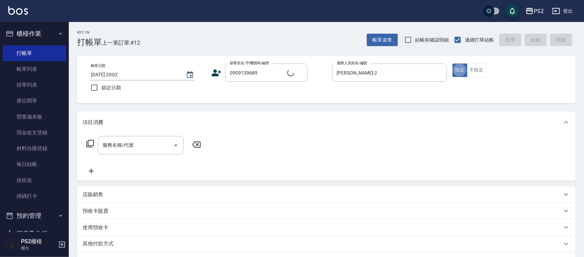
type input "郭??/0909139689/"
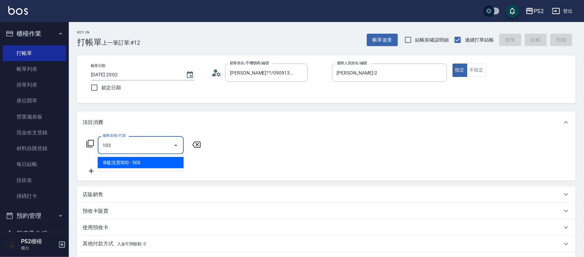
type input "B級洗剪500(103)"
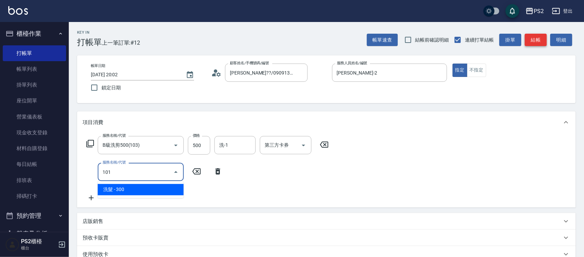
type input "洗髮(101)"
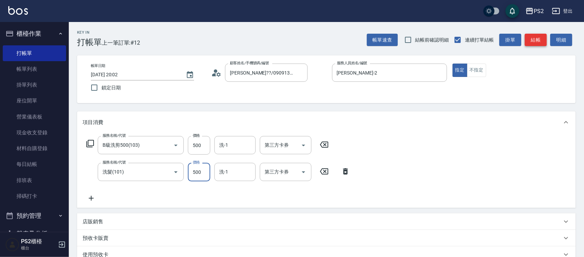
type input "500"
type input "冠霖-20"
click at [530, 42] on button "結帳" at bounding box center [536, 40] width 22 height 13
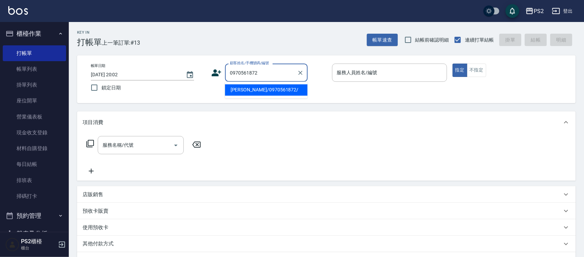
type input "孫愷駿/0970561872/"
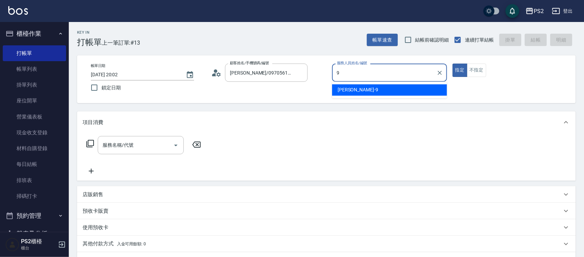
type input "Nina-9"
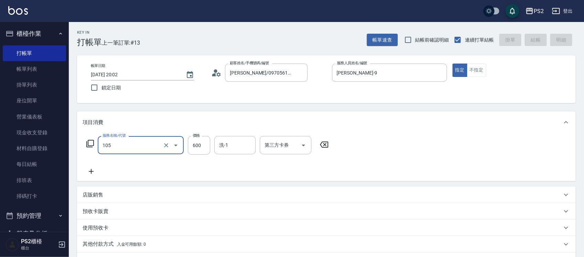
type input "105"
type input "2025/10/06 20:04"
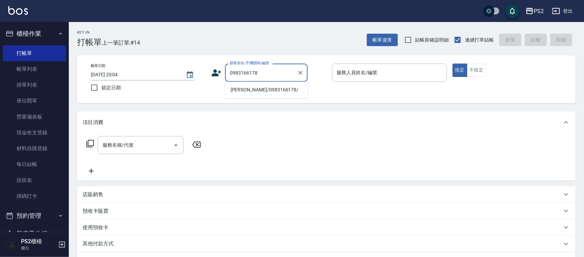
type input "黃映菱/0983166178/"
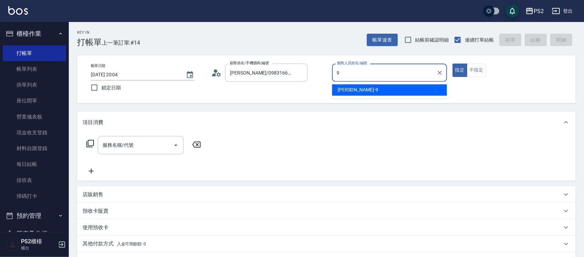
type input "Nina-9"
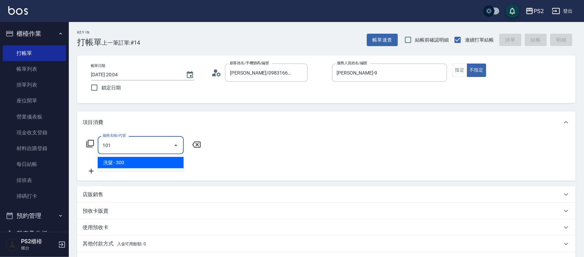
type input "洗髮(101)"
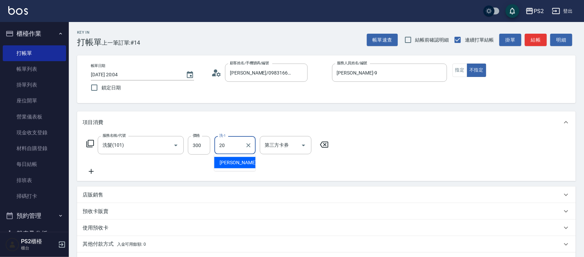
type input "冠霖-20"
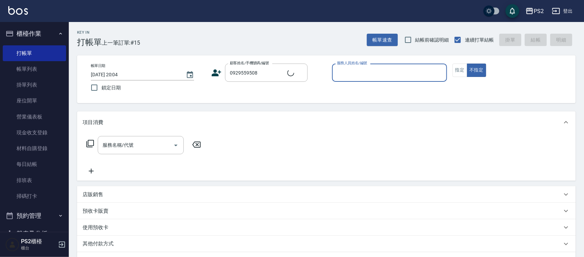
type input "呂碧華/0929559508/1004"
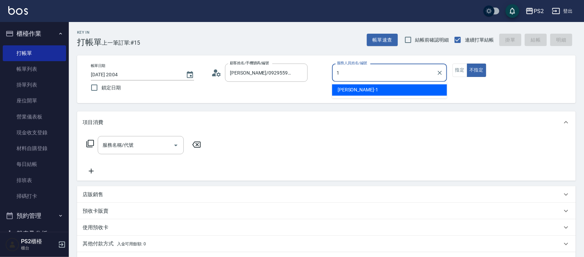
type input "Polly-1"
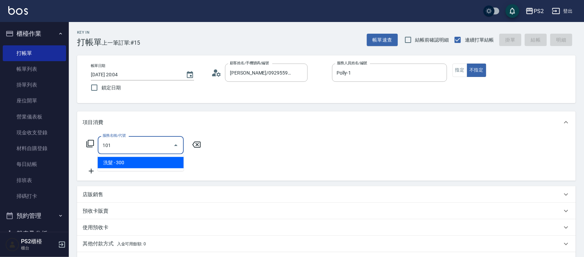
type input "洗髮(101)"
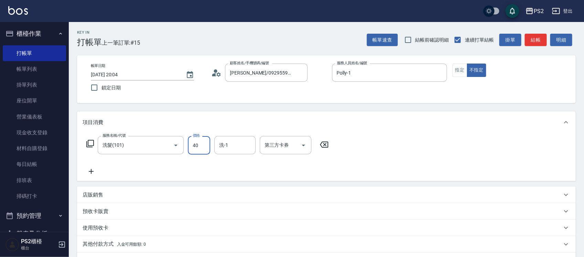
type input "400"
type input "2025/10/06 20:05"
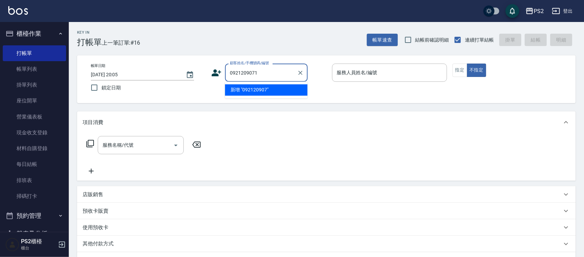
type input "0921209071"
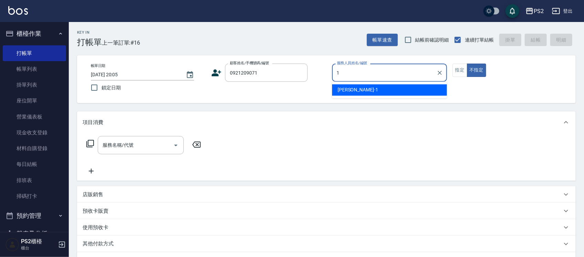
type input "Polly-1"
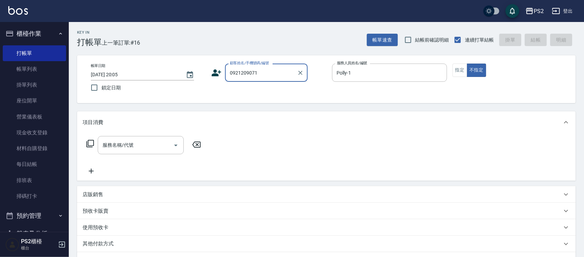
click at [264, 76] on input "0921209071" at bounding box center [261, 73] width 66 height 12
drag, startPoint x: 264, startPoint y: 73, endPoint x: 136, endPoint y: 63, distance: 127.7
click at [136, 64] on div "帳單日期 2025/10/06 20:05 鎖定日期 顧客姓名/手機號碼/編號 0921209071 顧客姓名/手機號碼/編號 服務人員姓名/編號 Polly…" at bounding box center [326, 79] width 482 height 31
type input "0921209071"
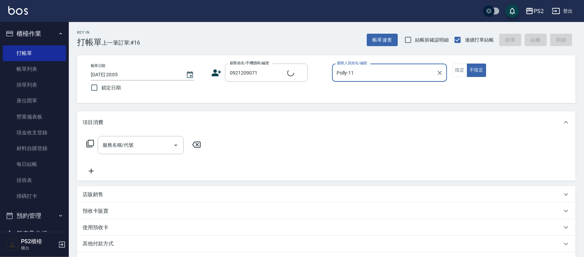
type input "Polly-1"
click at [467, 64] on button "不指定" at bounding box center [476, 70] width 19 height 13
click at [216, 71] on icon at bounding box center [217, 73] width 10 height 7
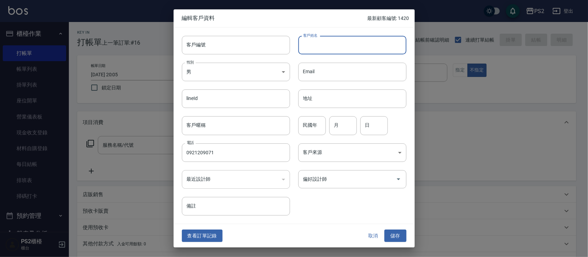
click at [369, 44] on input "客戶姓名" at bounding box center [352, 45] width 108 height 19
type input "李祐昇"
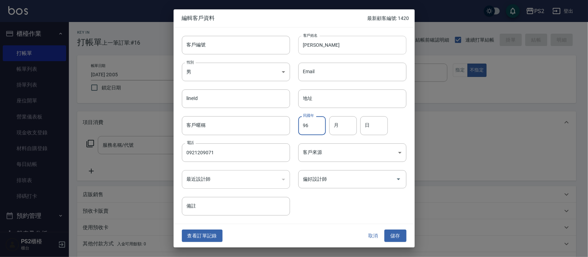
type input "96"
type input "2"
type input "12"
click at [387, 239] on button "儲存" at bounding box center [395, 236] width 22 height 13
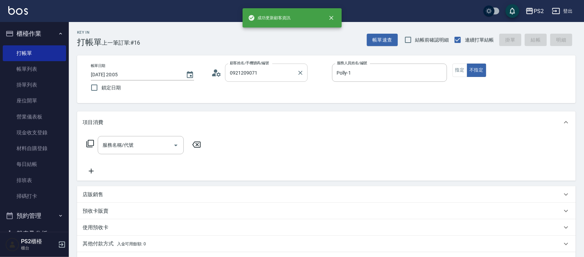
click at [286, 65] on div "0921209071 顧客姓名/手機號碼/編號" at bounding box center [266, 73] width 83 height 18
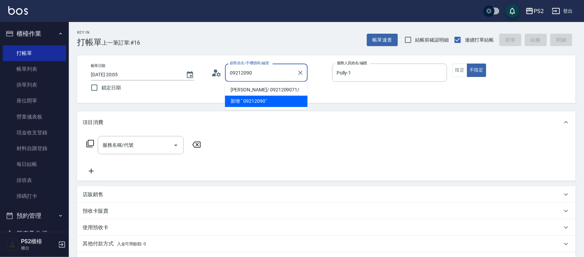
click at [272, 90] on li "李祐昇/ 0921209071/" at bounding box center [266, 90] width 83 height 11
type input "李祐昇/ 0921209071/"
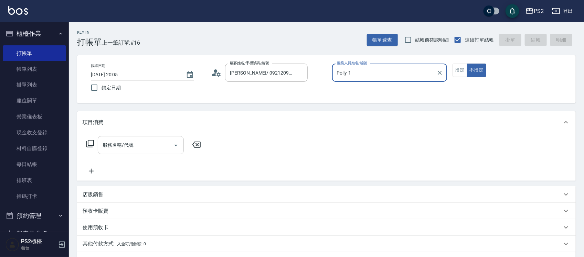
click at [131, 152] on div "服務名稱/代號" at bounding box center [141, 145] width 86 height 18
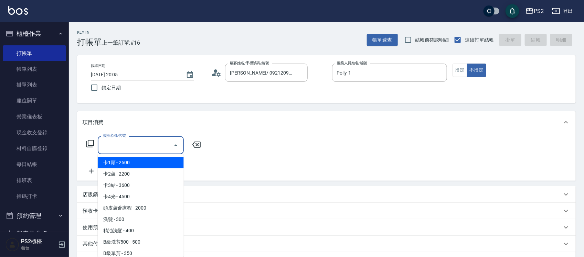
click at [133, 151] on input "服務名稱/代號" at bounding box center [136, 145] width 70 height 12
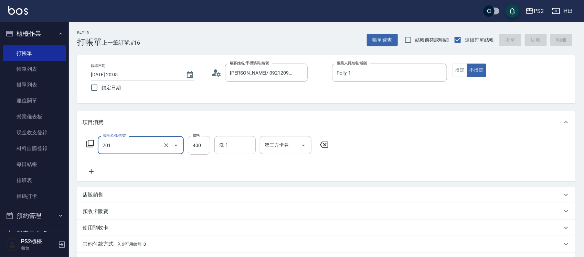
type input "201"
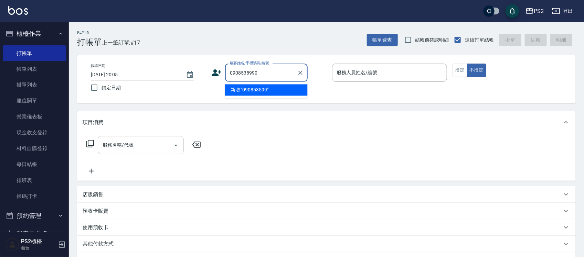
type input "0908535990"
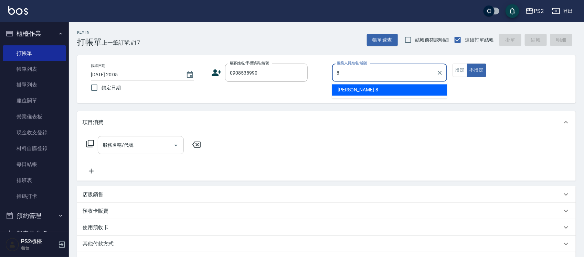
type input "Lori-8"
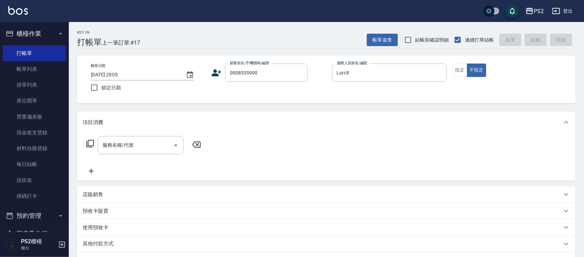
click at [215, 72] on icon at bounding box center [217, 73] width 10 height 7
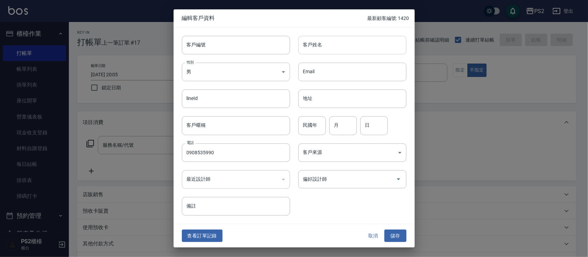
click at [345, 47] on input "客戶姓名" at bounding box center [352, 45] width 108 height 19
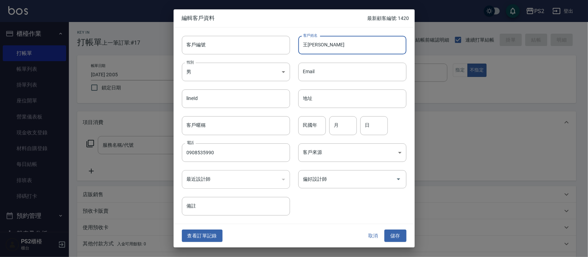
type input "王吳秉峻"
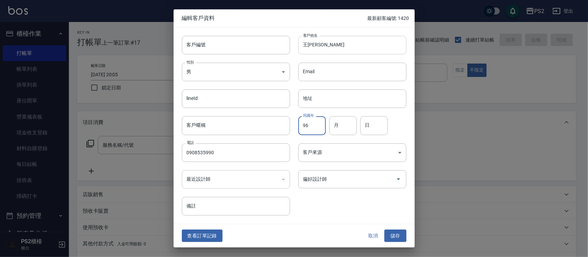
type input "96"
type input "3"
type input "4"
click at [400, 239] on button "儲存" at bounding box center [395, 236] width 22 height 13
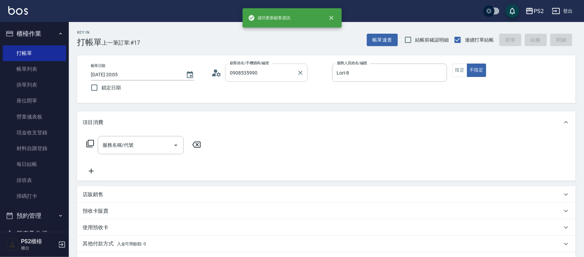
click at [287, 71] on input "0908535990" at bounding box center [261, 73] width 66 height 12
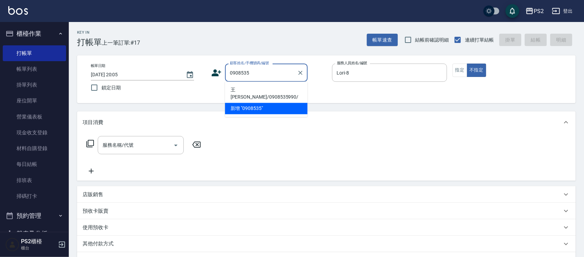
click at [274, 90] on li "王吳秉峻/0908535990/" at bounding box center [266, 94] width 83 height 19
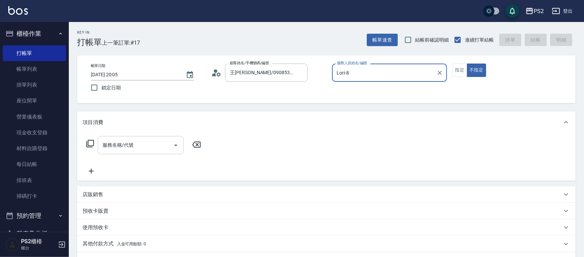
click at [122, 147] on div "服務名稱/代號 服務名稱/代號" at bounding box center [141, 145] width 86 height 18
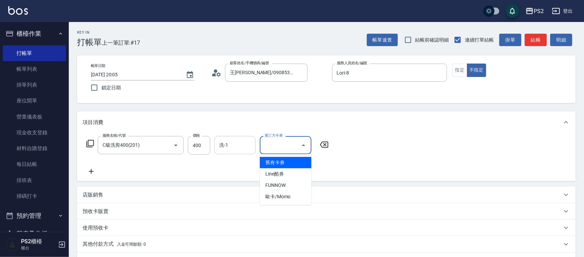
click at [222, 149] on input "洗-1" at bounding box center [235, 145] width 35 height 12
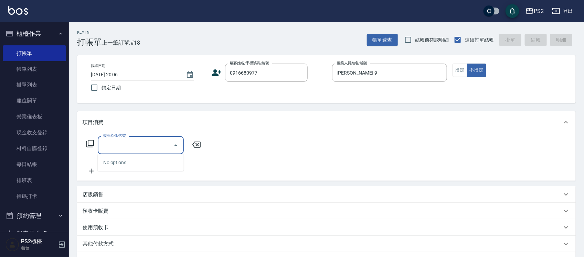
click at [214, 76] on icon at bounding box center [216, 73] width 10 height 10
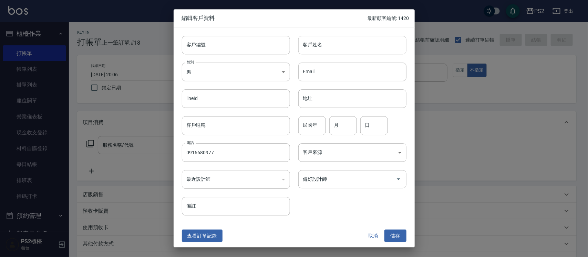
click at [317, 46] on input "客戶姓名" at bounding box center [352, 45] width 108 height 19
click at [392, 231] on button "儲存" at bounding box center [395, 236] width 22 height 13
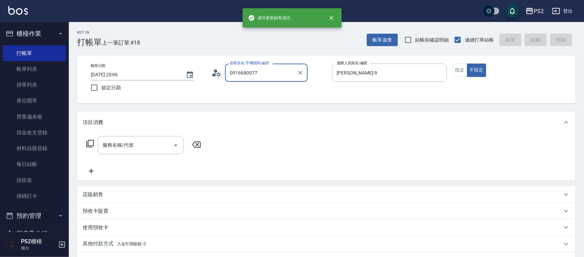
drag, startPoint x: 253, startPoint y: 67, endPoint x: 267, endPoint y: 71, distance: 13.8
click at [253, 67] on input "0916680977" at bounding box center [261, 73] width 66 height 12
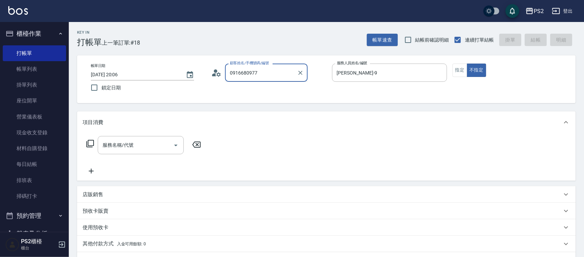
click at [267, 71] on input "0916680977" at bounding box center [261, 73] width 66 height 12
click at [264, 89] on li "邱辰平/0916680977/" at bounding box center [266, 90] width 83 height 11
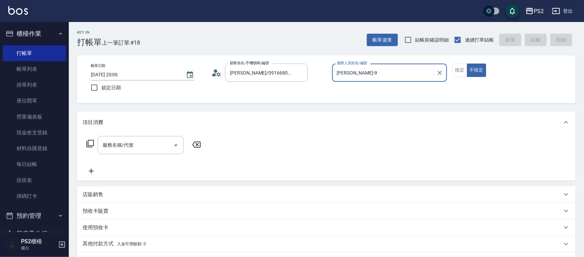
click at [264, 89] on div "帳單日期 2025/10/06 20:06 鎖定日期 顧客姓名/手機號碼/編號 邱辰平/0916680977/ 顧客姓名/手機號碼/編號 服務人員姓名/編號 …" at bounding box center [326, 79] width 482 height 31
click at [112, 151] on input "服務名稱/代號" at bounding box center [136, 145] width 70 height 12
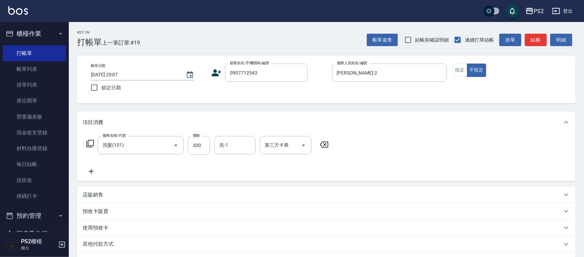
click at [221, 73] on icon at bounding box center [216, 73] width 10 height 10
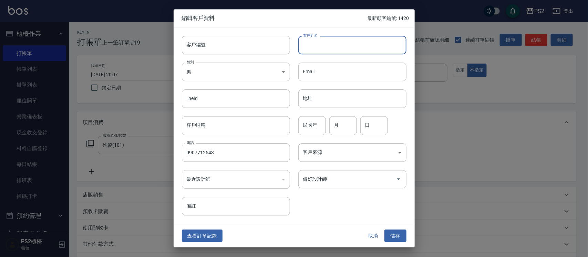
click at [315, 43] on input "客戶姓名" at bounding box center [352, 45] width 108 height 19
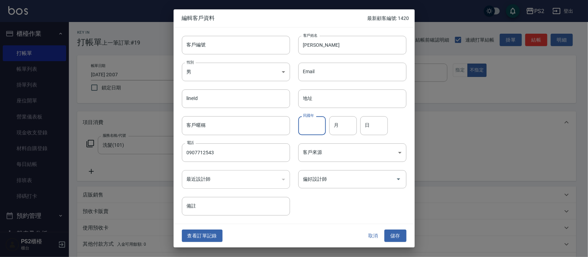
click at [308, 125] on input "民國年" at bounding box center [312, 126] width 28 height 19
click at [404, 238] on button "儲存" at bounding box center [395, 236] width 22 height 13
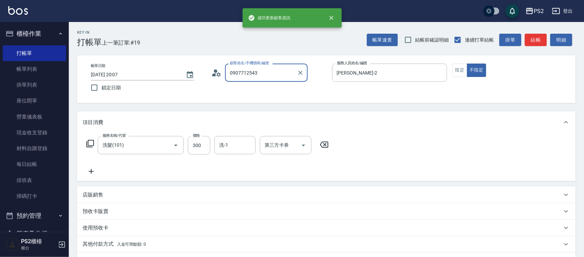
click at [275, 68] on input "0907712543" at bounding box center [261, 73] width 66 height 12
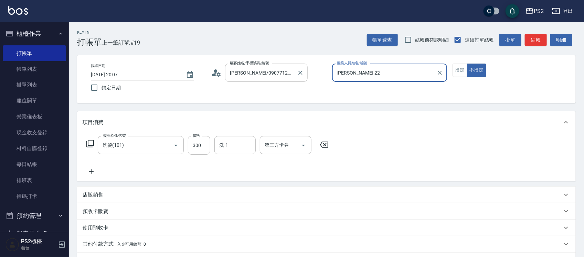
click at [467, 64] on button "不指定" at bounding box center [476, 70] width 19 height 13
click at [534, 40] on button "結帳" at bounding box center [536, 40] width 22 height 13
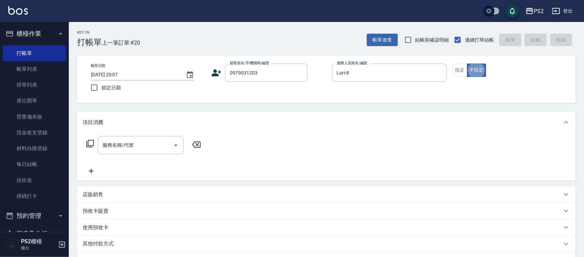
click at [218, 72] on icon at bounding box center [217, 73] width 10 height 7
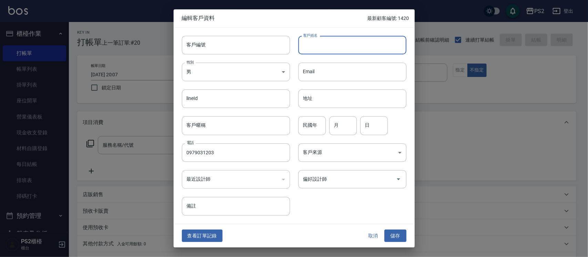
click at [343, 38] on input "客戶姓名" at bounding box center [352, 45] width 108 height 19
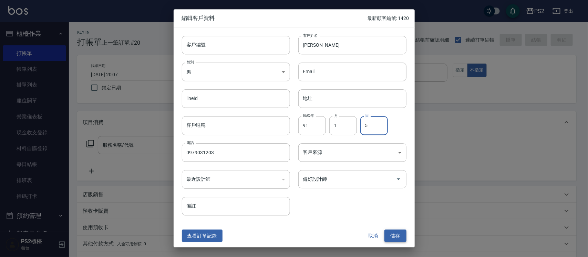
click at [399, 237] on button "儲存" at bounding box center [395, 236] width 22 height 13
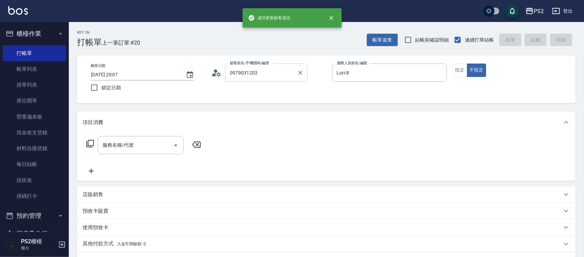
click at [270, 76] on input "0979031203" at bounding box center [261, 73] width 66 height 12
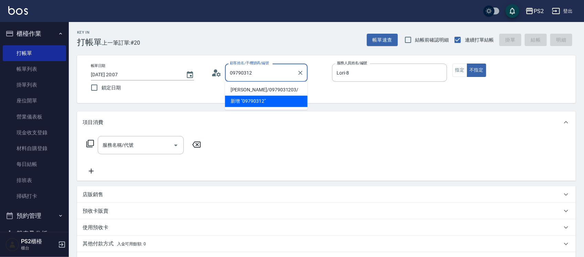
click at [271, 85] on li "李妍陵/0979031203/" at bounding box center [266, 90] width 83 height 11
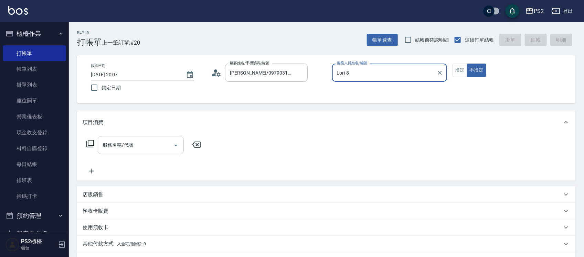
click at [129, 148] on input "服務名稱/代號" at bounding box center [136, 145] width 70 height 12
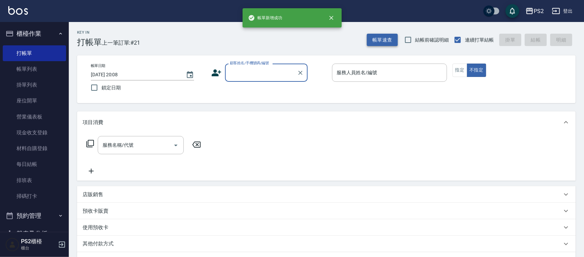
click at [384, 42] on button "帳單速查" at bounding box center [382, 40] width 31 height 13
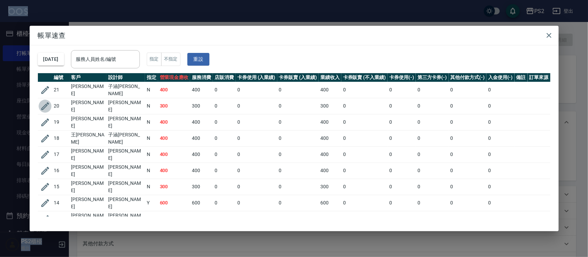
click at [46, 103] on icon "button" at bounding box center [45, 107] width 8 height 8
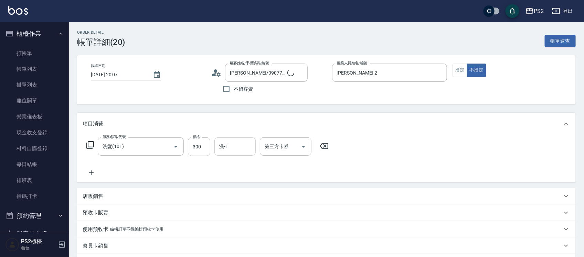
click at [238, 140] on div "洗-1" at bounding box center [234, 147] width 41 height 18
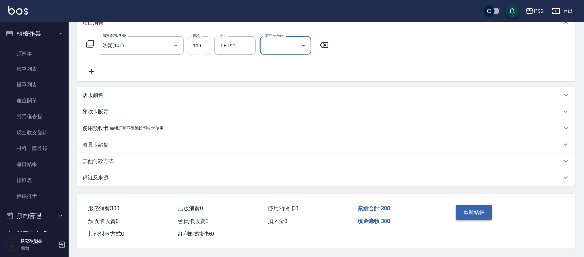
click at [464, 207] on button "重新結帳" at bounding box center [474, 212] width 36 height 14
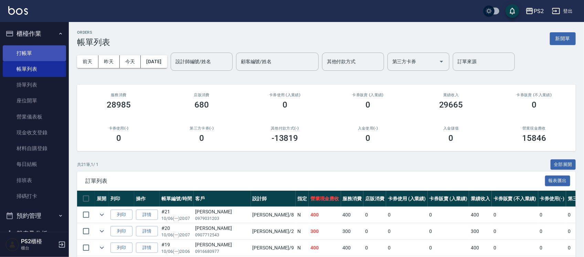
click at [31, 51] on link "打帳單" at bounding box center [34, 53] width 63 height 16
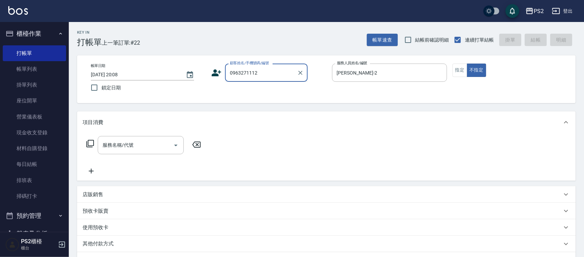
click at [259, 71] on input "0963271112" at bounding box center [261, 73] width 66 height 12
click at [258, 71] on input "0963271112" at bounding box center [261, 73] width 66 height 12
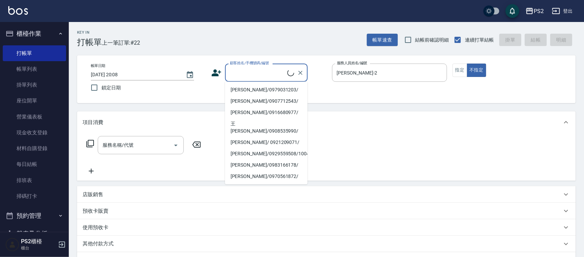
paste input "0963271112"
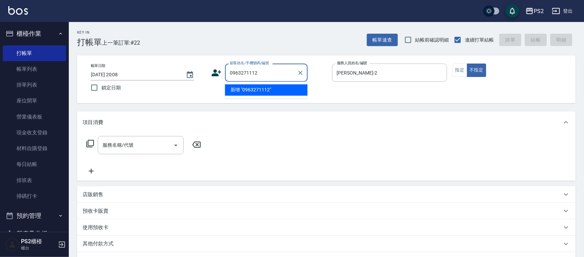
click at [272, 89] on li "新增 "0963271112"" at bounding box center [266, 90] width 83 height 11
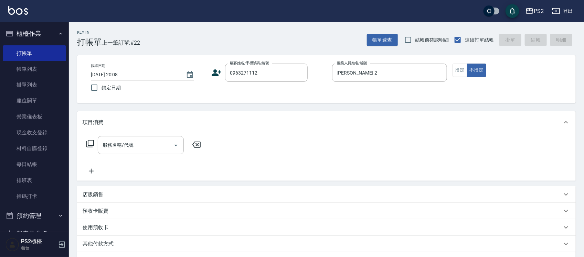
click at [215, 75] on icon at bounding box center [217, 73] width 10 height 7
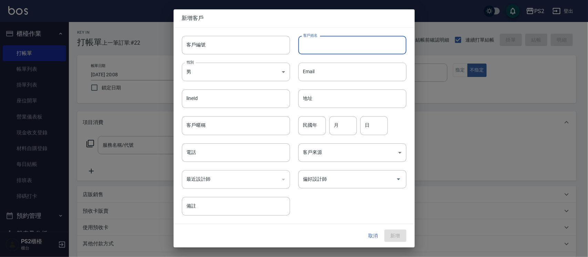
click at [347, 53] on input "客戶姓名" at bounding box center [352, 45] width 108 height 19
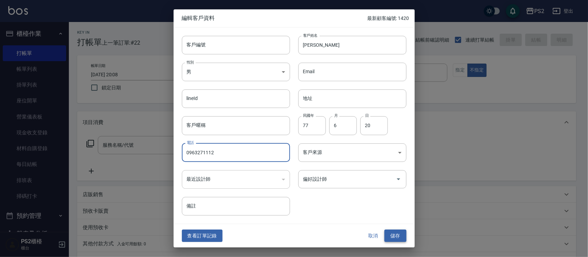
click at [400, 234] on button "儲存" at bounding box center [395, 236] width 22 height 13
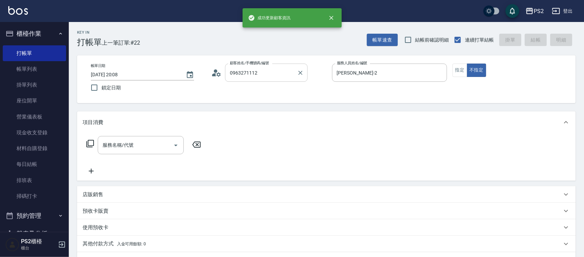
click at [278, 76] on input "0963271112" at bounding box center [261, 73] width 66 height 12
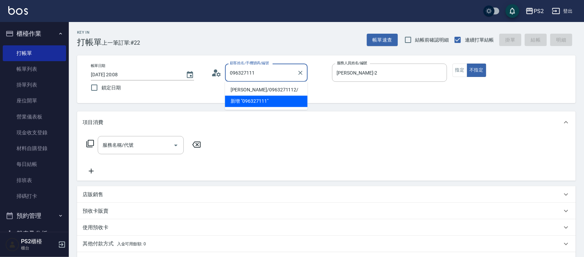
click at [263, 90] on li "楊雅雯/0963271112/" at bounding box center [266, 90] width 83 height 11
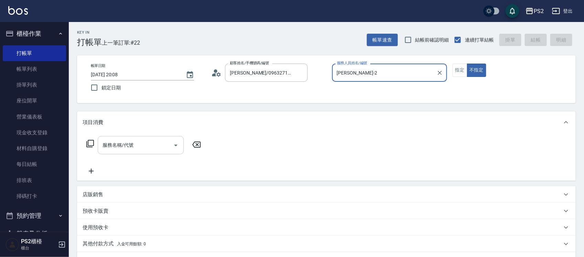
click at [130, 144] on div "服務名稱/代號 服務名稱/代號" at bounding box center [141, 145] width 86 height 18
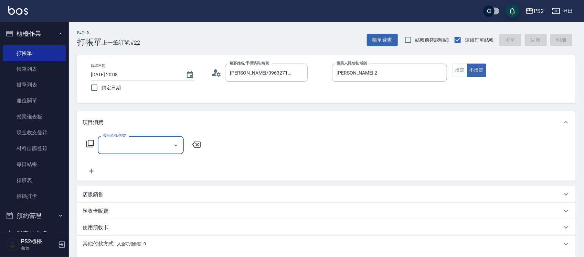
click at [130, 144] on input "服務名稱/代號" at bounding box center [136, 145] width 70 height 12
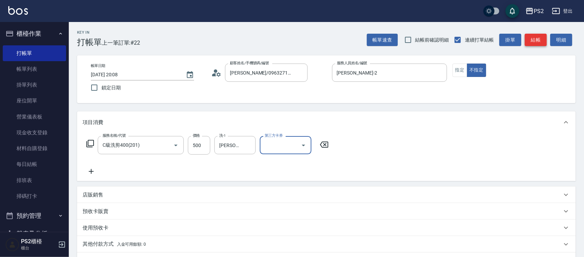
click at [541, 41] on button "結帳" at bounding box center [536, 40] width 22 height 13
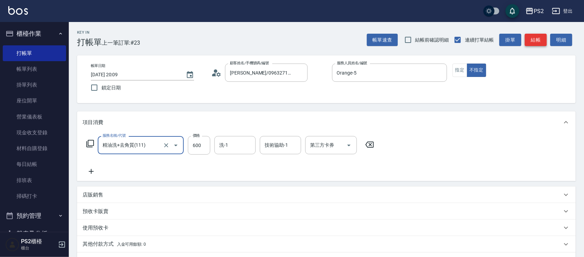
click at [541, 38] on button "結帳" at bounding box center [536, 40] width 22 height 13
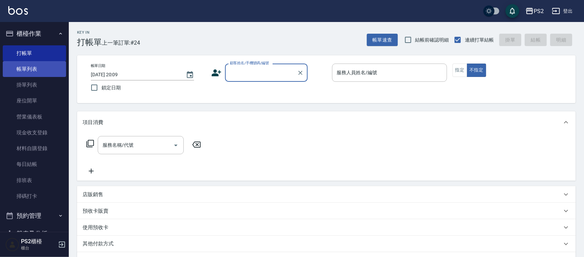
click at [33, 68] on link "帳單列表" at bounding box center [34, 69] width 63 height 16
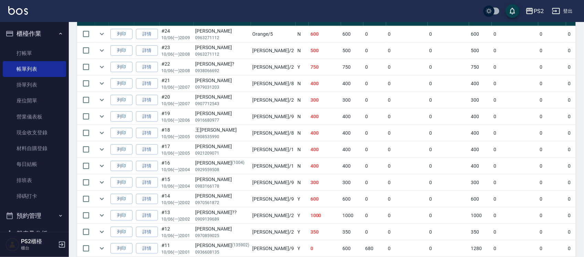
scroll to position [168, 0]
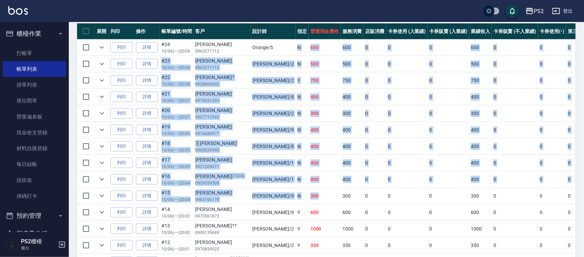
drag, startPoint x: 252, startPoint y: 48, endPoint x: 283, endPoint y: 210, distance: 164.9
click at [281, 201] on tbody "列印 詳情 #24 10/06 (一) 20:09 楊雅雯 0963271112 Orange /5 N 600 600 0 0 0 600 0 0 0 0 …" at bounding box center [389, 238] width 624 height 397
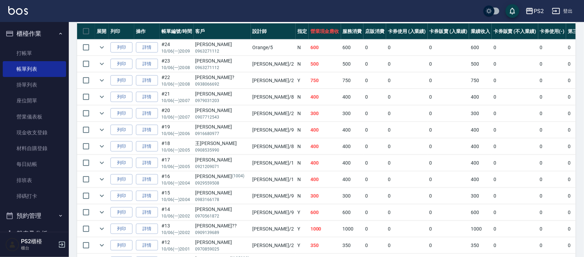
click at [309, 209] on td "600" at bounding box center [325, 213] width 32 height 16
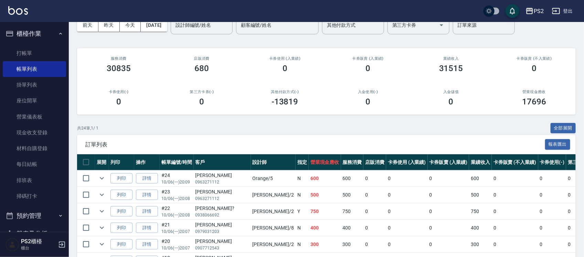
scroll to position [0, 0]
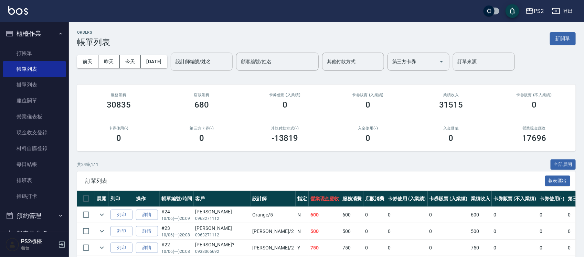
click at [205, 66] on input "設計師編號/姓名" at bounding box center [202, 62] width 56 height 12
drag, startPoint x: 212, startPoint y: 65, endPoint x: 208, endPoint y: 66, distance: 4.8
click at [211, 65] on input "設計師編號/姓名" at bounding box center [202, 62] width 56 height 12
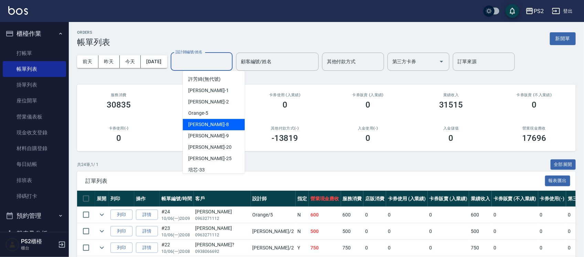
click at [197, 123] on span "Lori -8" at bounding box center [208, 124] width 41 height 7
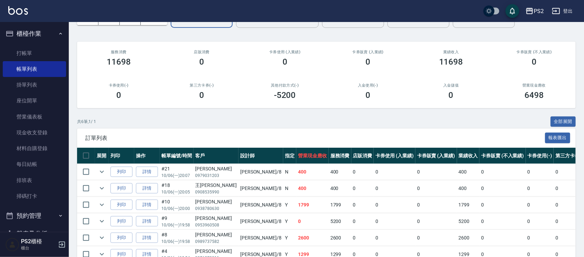
scroll to position [83, 0]
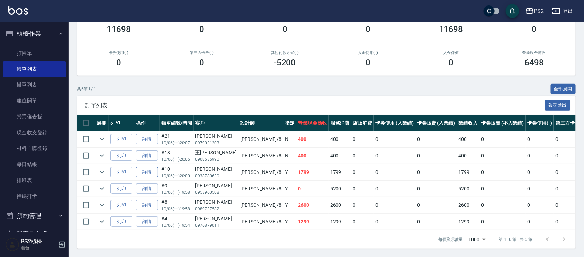
click at [157, 167] on link "詳情" at bounding box center [147, 172] width 22 height 11
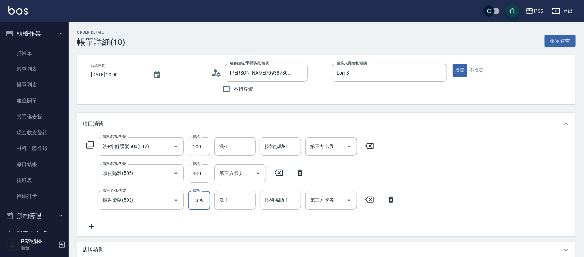
click at [202, 194] on input "1399" at bounding box center [199, 200] width 22 height 19
click at [233, 146] on input "洗-1" at bounding box center [235, 147] width 35 height 12
click at [228, 202] on input "洗-1" at bounding box center [235, 200] width 35 height 12
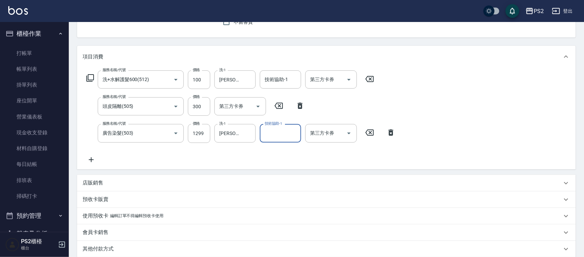
scroll to position [157, 0]
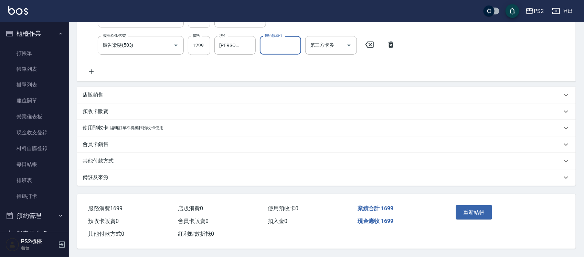
click at [116, 154] on div "其他付款方式" at bounding box center [326, 161] width 499 height 17
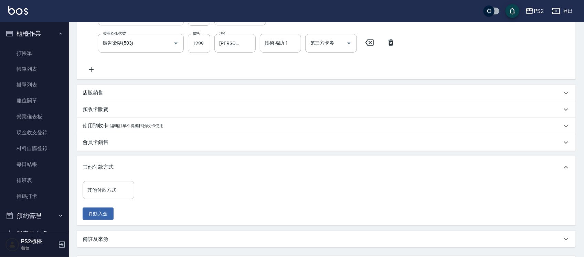
click at [92, 196] on input "其他付款方式" at bounding box center [108, 190] width 45 height 12
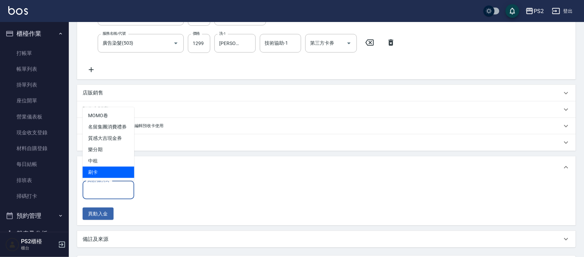
click at [106, 173] on span "刷卡" at bounding box center [109, 172] width 52 height 11
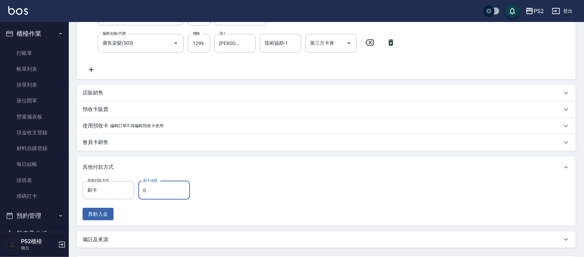
click at [160, 193] on input "0" at bounding box center [164, 190] width 52 height 19
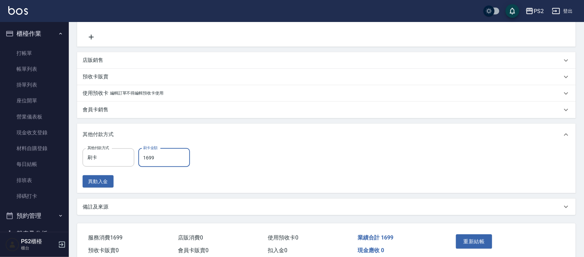
scroll to position [221, 0]
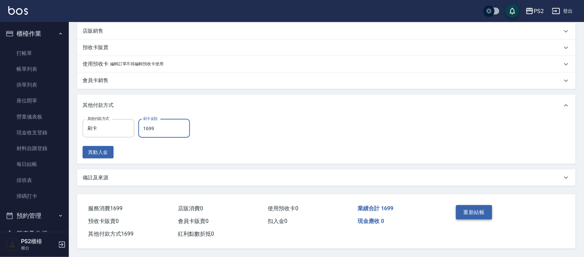
click at [462, 212] on button "重新結帳" at bounding box center [474, 212] width 36 height 14
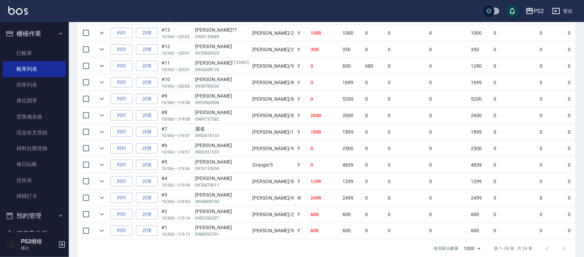
scroll to position [383, 0]
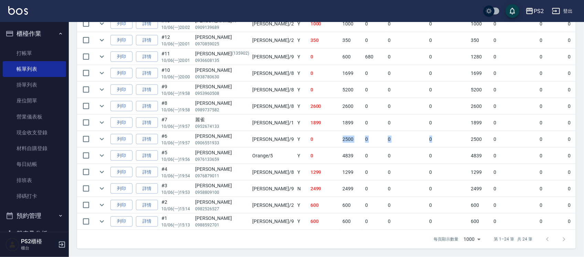
drag, startPoint x: 290, startPoint y: 131, endPoint x: 416, endPoint y: 131, distance: 126.0
click at [416, 131] on tr "列印 詳情 #6 10/06 (一) 19:57 蔡子彤 0906551933 Nina /9 Y 0 2500 0 0 0 2500 0 0 0 -2500…" at bounding box center [389, 139] width 624 height 16
click at [428, 131] on td "0" at bounding box center [449, 139] width 42 height 16
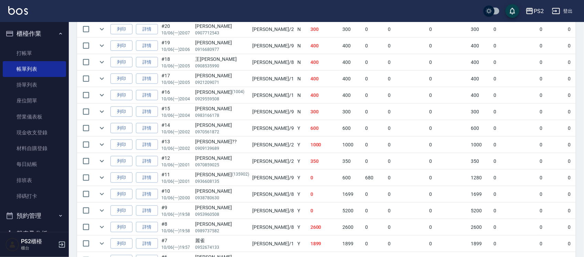
scroll to position [297, 0]
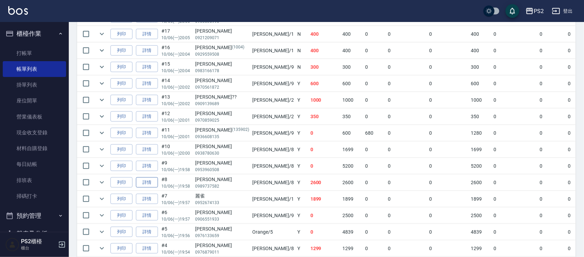
click at [142, 182] on link "詳情" at bounding box center [147, 183] width 22 height 11
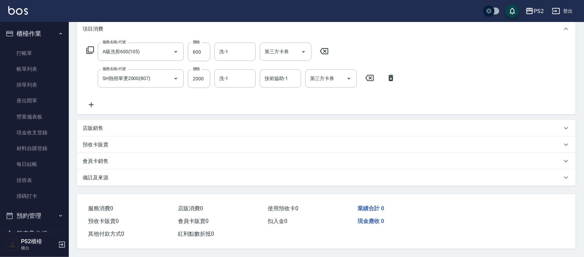
scroll to position [97, 0]
click at [107, 164] on div "會員卡銷售" at bounding box center [326, 161] width 499 height 17
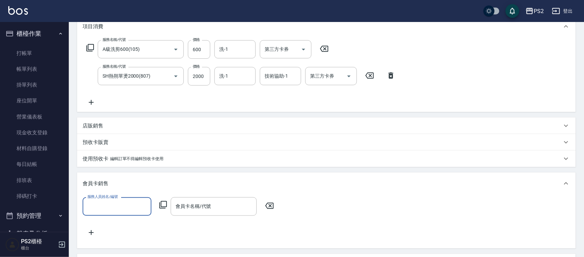
scroll to position [0, 0]
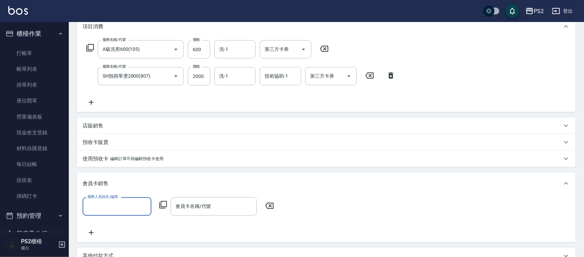
click at [106, 180] on p "會員卡銷售" at bounding box center [96, 183] width 26 height 7
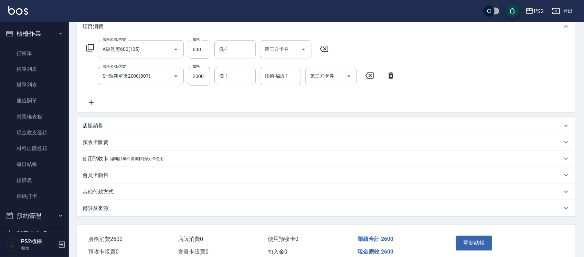
click at [102, 194] on p "其他付款方式" at bounding box center [98, 192] width 31 height 7
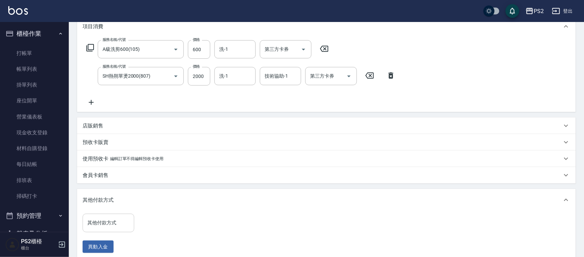
click at [99, 222] on input "其他付款方式" at bounding box center [108, 223] width 45 height 12
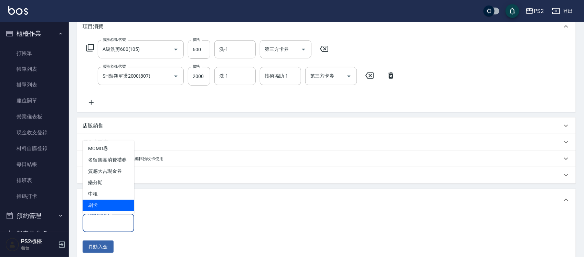
click at [102, 205] on span "刷卡" at bounding box center [109, 205] width 52 height 11
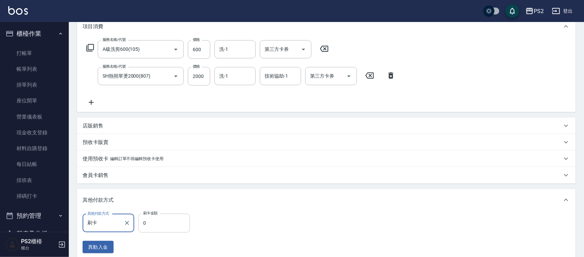
click at [151, 221] on input "0" at bounding box center [164, 223] width 52 height 19
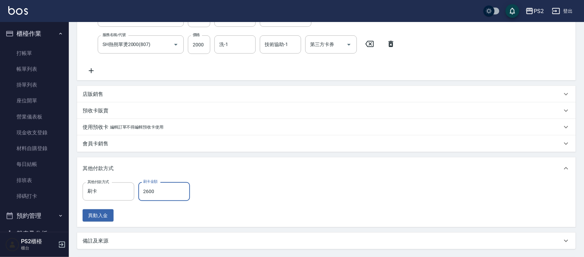
scroll to position [195, 0]
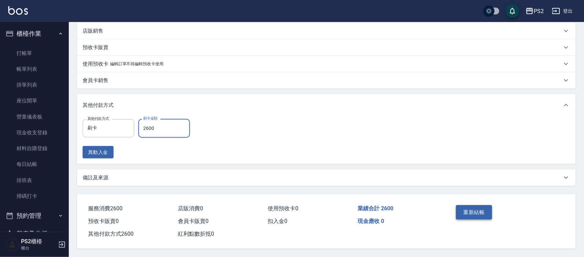
click at [458, 205] on button "重新結帳" at bounding box center [474, 212] width 36 height 14
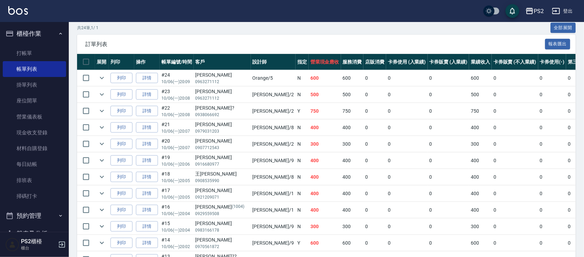
scroll to position [258, 0]
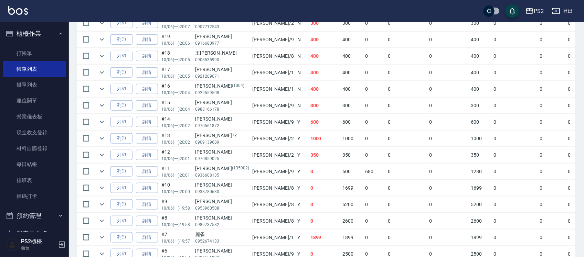
drag, startPoint x: 545, startPoint y: 185, endPoint x: 567, endPoint y: 192, distance: 23.8
click at [567, 192] on tr "列印 詳情 #10 10/06 (一) 20:00 黃美原 0938780630 Lori /8 Y 0 1699 0 0 0 1699 0 0 0 -169…" at bounding box center [389, 188] width 624 height 16
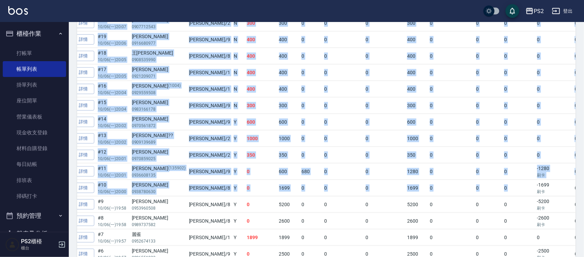
scroll to position [0, 80]
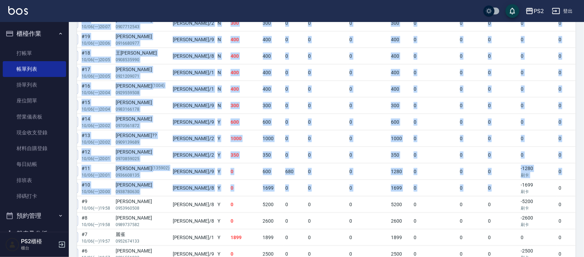
drag, startPoint x: 555, startPoint y: 189, endPoint x: 542, endPoint y: 207, distance: 22.0
click at [569, 207] on tbody "列印 詳情 #24 10/06 (一) 20:09 楊雅雯 0963271112 Orange /5 N 600 600 0 0 0 600 0 0 0 0 …" at bounding box center [309, 147] width 624 height 397
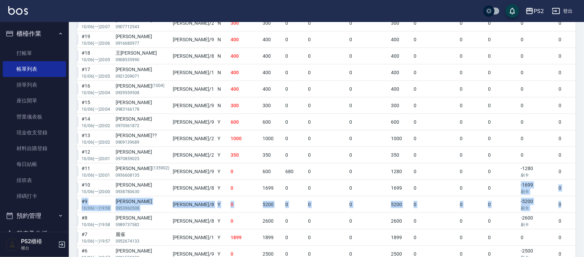
click at [557, 200] on td "0" at bounding box center [571, 205] width 28 height 16
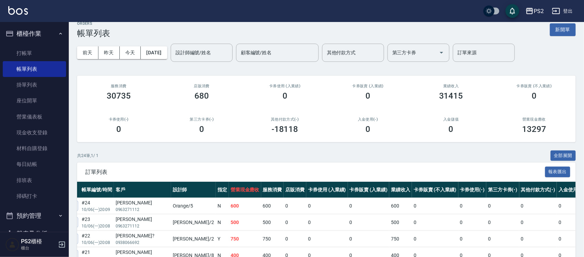
scroll to position [0, 0]
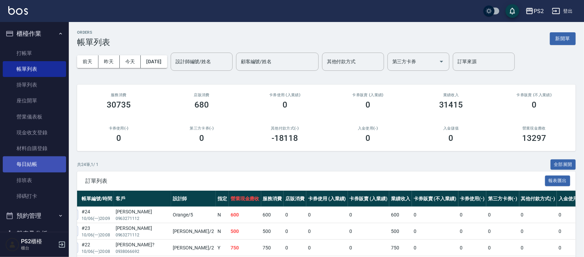
click at [38, 166] on link "每日結帳" at bounding box center [34, 165] width 63 height 16
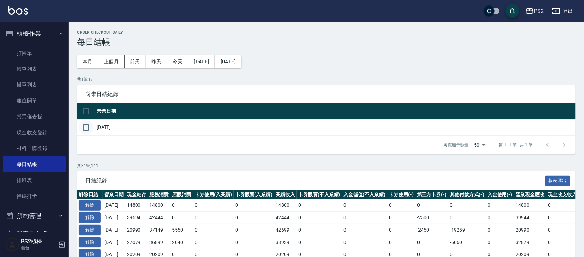
click at [85, 124] on input "checkbox" at bounding box center [86, 127] width 14 height 14
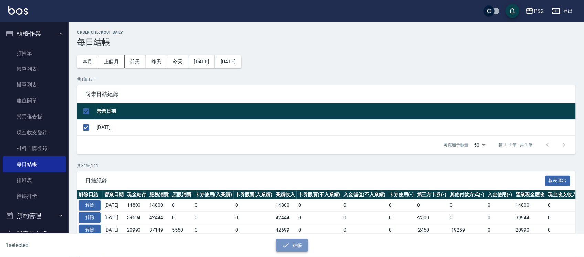
click at [300, 246] on button "結帳" at bounding box center [292, 246] width 32 height 13
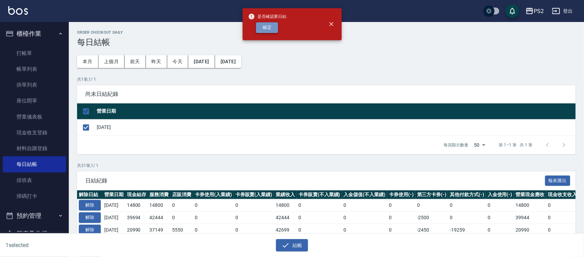
click at [261, 29] on button "確定" at bounding box center [267, 27] width 22 height 11
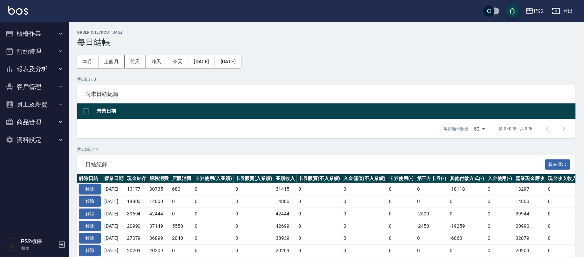
click at [90, 187] on button "解除" at bounding box center [90, 189] width 22 height 11
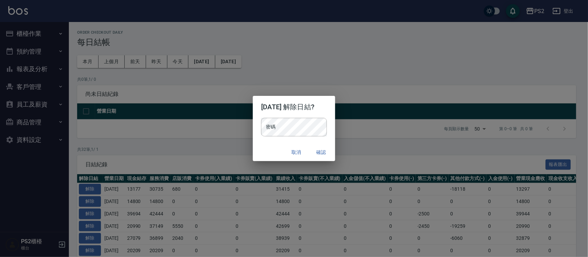
click at [276, 117] on h2 "2025/10/06 解除日結?" at bounding box center [294, 107] width 82 height 22
click at [337, 129] on div "2025/10/06 解除日結? 密碼 密碼 取消 確認" at bounding box center [294, 128] width 588 height 257
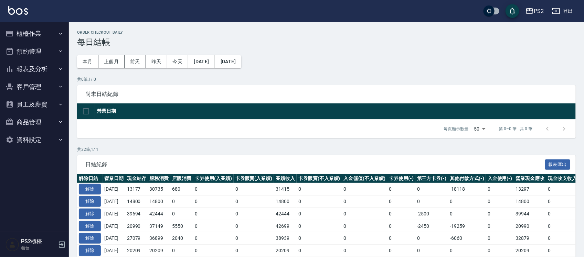
click at [103, 187] on td "[DATE]" at bounding box center [114, 189] width 23 height 12
click at [93, 188] on button "解除" at bounding box center [90, 189] width 22 height 11
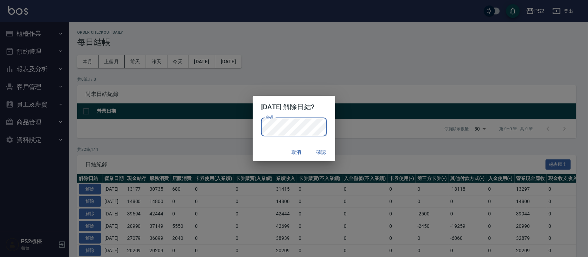
click at [329, 156] on button "確認" at bounding box center [321, 152] width 22 height 13
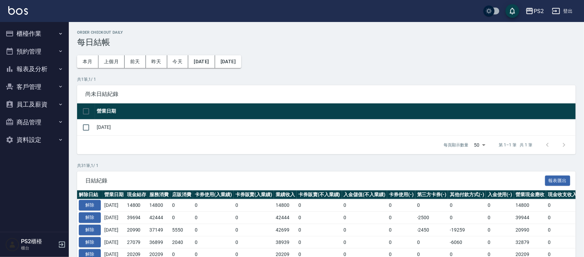
drag, startPoint x: 16, startPoint y: 19, endPoint x: 30, endPoint y: 35, distance: 21.2
click at [19, 21] on div "PS2 登出" at bounding box center [292, 11] width 584 height 22
drag, startPoint x: 30, startPoint y: 36, endPoint x: 34, endPoint y: 52, distance: 15.9
click at [32, 39] on button "櫃檯作業" at bounding box center [34, 34] width 63 height 18
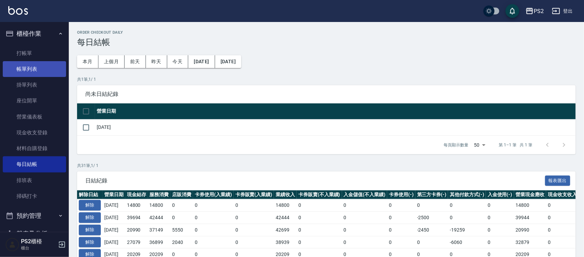
click at [32, 66] on link "帳單列表" at bounding box center [34, 69] width 63 height 16
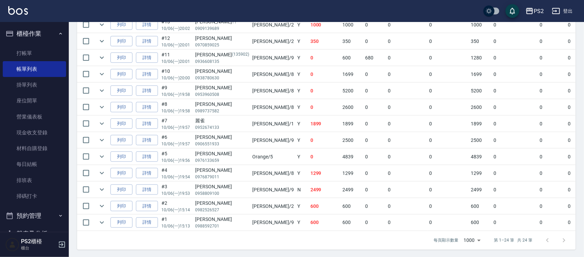
scroll to position [383, 0]
click at [341, 165] on td "1299" at bounding box center [352, 173] width 23 height 16
drag, startPoint x: 302, startPoint y: 159, endPoint x: 252, endPoint y: 159, distance: 49.9
click at [255, 165] on tr "列印 詳情 #4 10/06 (一) 19:54 劉雅琪 0976879011 Lori /8 Y 1299 1299 0 0 0 1299 0 0 0 0 0" at bounding box center [389, 173] width 624 height 16
click at [251, 165] on td "Lori /8" at bounding box center [273, 173] width 45 height 16
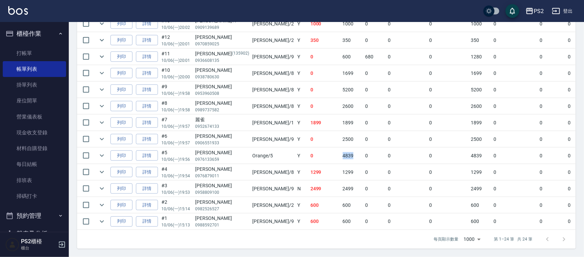
drag, startPoint x: 313, startPoint y: 142, endPoint x: 263, endPoint y: 149, distance: 51.1
click at [263, 149] on tr "列印 詳情 #5 10/06 (一) 19:56 余佳樺 0976133659 Orange /5 Y 0 4839 0 0 0 4839 0 0 0 -48…" at bounding box center [389, 156] width 624 height 16
click at [296, 149] on td "Y" at bounding box center [302, 156] width 13 height 16
drag, startPoint x: 298, startPoint y: 116, endPoint x: 243, endPoint y: 116, distance: 55.8
click at [243, 116] on tr "列印 詳情 #7 10/06 (一) 19:57 麗雀 0952674133 Polly /1 Y 1899 1899 0 0 0 1899 0 0 0 0 0" at bounding box center [389, 123] width 624 height 16
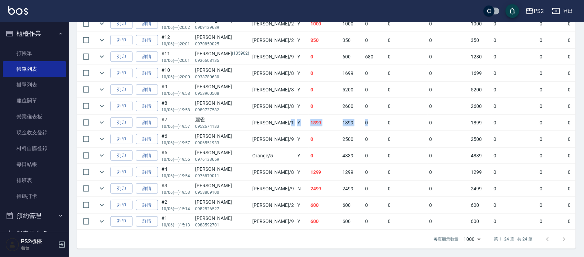
click at [251, 116] on td "Polly /1" at bounding box center [273, 123] width 45 height 16
drag, startPoint x: 339, startPoint y: 95, endPoint x: 294, endPoint y: 92, distance: 45.9
click at [294, 98] on tr "列印 詳情 #8 10/06 (一) 19:58 林靖恩 0989737582 Lori /8 Y 0 2600 0 0 0 2600 0 0 0 -2600…" at bounding box center [389, 106] width 624 height 16
click at [309, 98] on td "0" at bounding box center [325, 106] width 32 height 16
click at [147, 85] on link "詳情" at bounding box center [147, 90] width 22 height 11
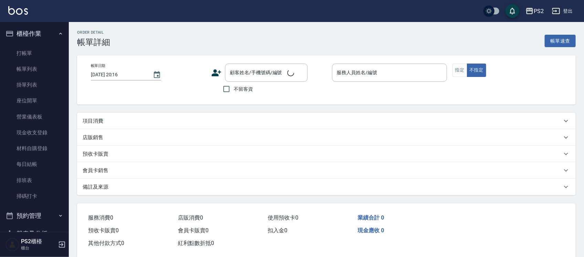
type input "2025/10/06 19:58"
type input "Lori-8"
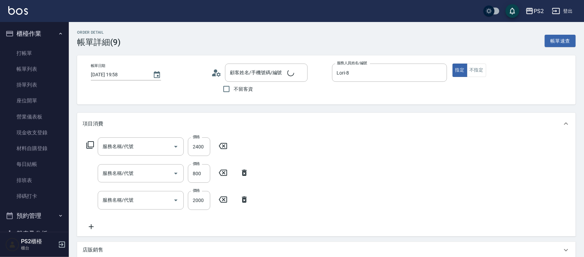
type input "萬欣怡/0953960508/"
click at [89, 224] on icon at bounding box center [91, 227] width 17 height 8
type input "退色肩帶下800(407)"
type input "髮長肩帶下800(409)"
type input "染髮+髮還原1500(402)"
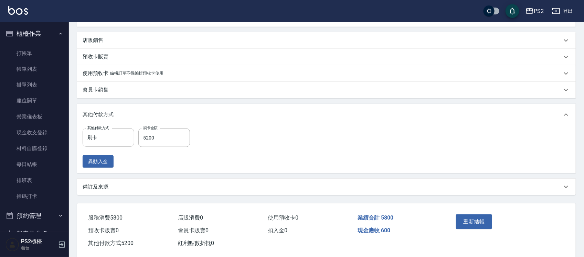
scroll to position [249, 0]
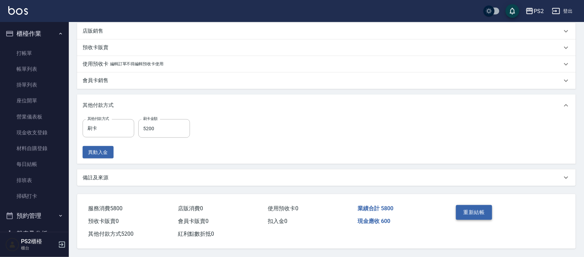
type input "A級洗剪600(105)"
click at [471, 214] on button "重新結帳" at bounding box center [474, 212] width 36 height 14
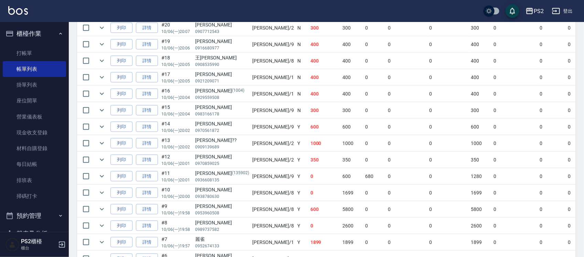
scroll to position [383, 0]
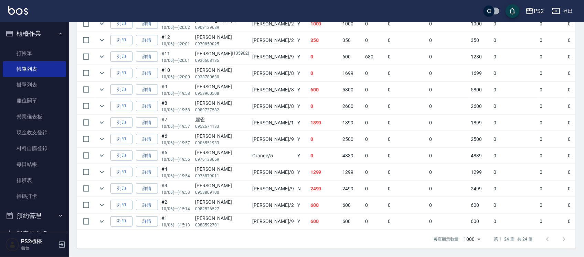
drag, startPoint x: 248, startPoint y: 83, endPoint x: 309, endPoint y: 85, distance: 60.6
click at [294, 84] on tr "列印 詳情 #9 10/06 (一) 19:58 萬欣怡 0953960508 Lori /8 Y 600 5800 0 0 0 5800 0 0 0 -52…" at bounding box center [389, 90] width 624 height 16
click at [363, 65] on td "0" at bounding box center [374, 73] width 23 height 16
drag, startPoint x: 334, startPoint y: 46, endPoint x: 328, endPoint y: 45, distance: 6.2
click at [363, 49] on td "680" at bounding box center [374, 57] width 23 height 16
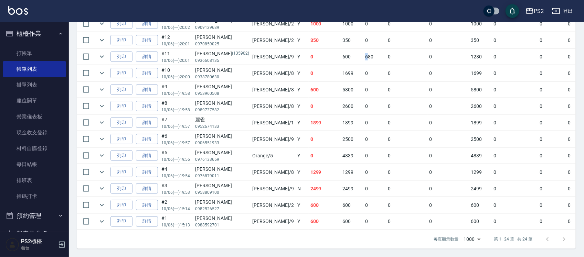
click at [295, 49] on tr "列印 詳情 #11 10/06 (一) 20:01 余瑾軒 (135902) 0936608135 Nina /9 Y 0 600 680 0 0 1280 …" at bounding box center [389, 57] width 624 height 16
click at [309, 49] on td "0" at bounding box center [325, 57] width 32 height 16
drag, startPoint x: 263, startPoint y: 33, endPoint x: 235, endPoint y: 33, distance: 28.2
click at [235, 33] on tr "列印 詳情 #12 10/06 (一) 20:01 陳柏鈞 0970859025 Jason /2 Y 350 350 0 0 0 350 0 0 0 0 0" at bounding box center [389, 40] width 624 height 16
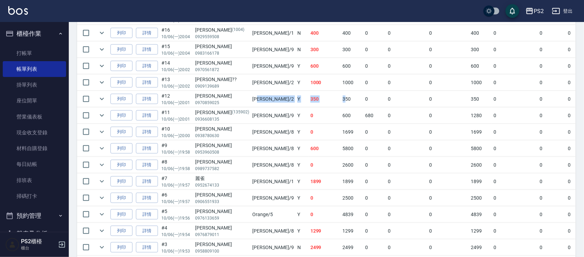
scroll to position [297, 0]
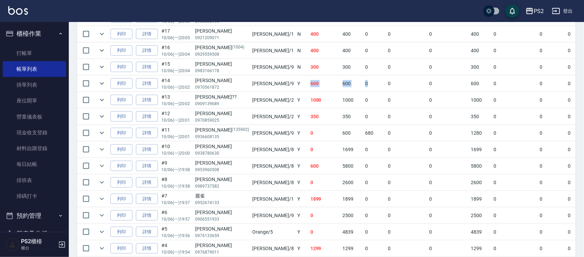
drag, startPoint x: 337, startPoint y: 86, endPoint x: 255, endPoint y: 85, distance: 82.6
click at [255, 85] on tr "列印 詳情 #14 10/06 (一) 20:02 孫愷駿 0970561872 Nina /9 Y 600 600 0 0 0 600 0 0 0 0 0" at bounding box center [389, 84] width 624 height 16
click at [296, 85] on td "Y" at bounding box center [302, 84] width 13 height 16
drag, startPoint x: 326, startPoint y: 74, endPoint x: 226, endPoint y: 73, distance: 99.1
click at [226, 73] on tr "列印 詳情 #15 10/06 (一) 20:04 黃映菱 0983166178 Nina /9 N 300 300 0 0 0 300 0 0 0 0 0" at bounding box center [389, 67] width 624 height 16
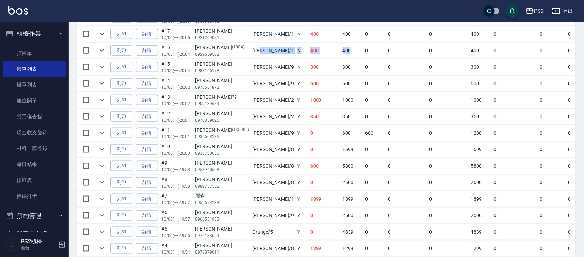
drag, startPoint x: 314, startPoint y: 54, endPoint x: 237, endPoint y: 54, distance: 77.4
click at [237, 54] on tr "列印 詳情 #16 10/06 (一) 20:04 呂碧華 (1004) 0929559508 Polly /1 N 400 400 0 0 0 400 0 …" at bounding box center [389, 51] width 624 height 16
click at [251, 54] on td "Polly /1" at bounding box center [273, 51] width 45 height 16
drag, startPoint x: 295, startPoint y: 33, endPoint x: 235, endPoint y: 33, distance: 59.9
click at [235, 33] on tr "列印 詳情 #17 10/06 (一) 20:05 李祐昇 0921209071 Polly /1 N 400 400 0 0 0 400 0 0 0 0 0" at bounding box center [389, 34] width 624 height 16
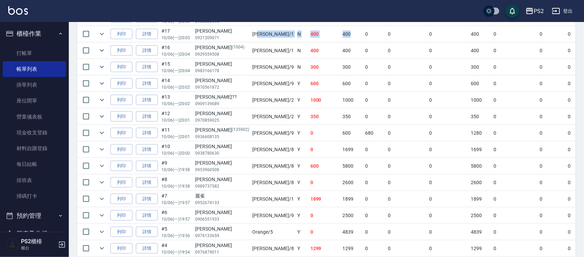
click at [251, 33] on td "Polly /1" at bounding box center [273, 34] width 45 height 16
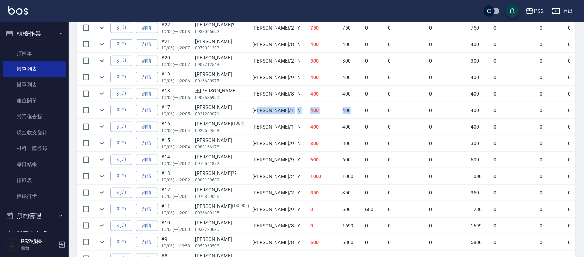
scroll to position [211, 0]
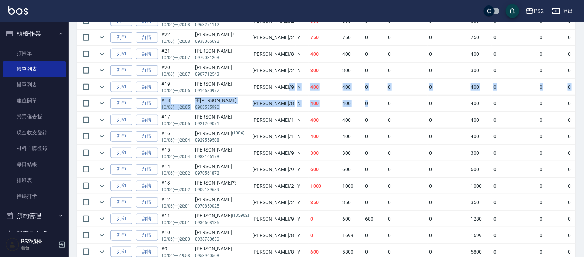
drag, startPoint x: 327, startPoint y: 97, endPoint x: 261, endPoint y: 104, distance: 66.4
click at [254, 101] on tr "列印 詳情 #18 10/06 (一) 20:05 王吳秉峻 0908535990 Lori /8 N 400 400 0 0 0 400 0 0 0 0 0" at bounding box center [389, 104] width 624 height 16
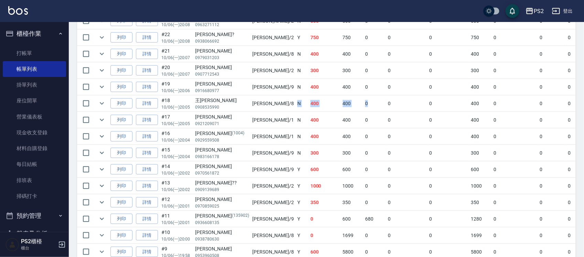
click at [296, 104] on td "N" at bounding box center [302, 104] width 13 height 16
click at [309, 116] on td "400" at bounding box center [325, 120] width 32 height 16
drag, startPoint x: 202, startPoint y: 136, endPoint x: 323, endPoint y: 136, distance: 120.8
click at [323, 136] on tr "列印 詳情 #16 10/06 (一) 20:04 呂碧華 (1004) 0929559508 Polly /1 N 400 400 0 0 0 400 0 …" at bounding box center [389, 137] width 624 height 16
click at [363, 136] on td "0" at bounding box center [374, 137] width 23 height 16
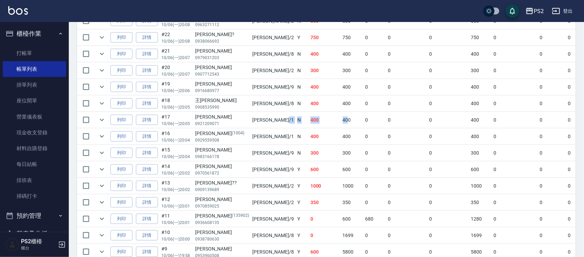
drag, startPoint x: 272, startPoint y: 116, endPoint x: 310, endPoint y: 115, distance: 38.2
click at [309, 115] on tr "列印 詳情 #17 10/06 (一) 20:05 李祐昇 0921209071 Polly /1 N 400 400 0 0 0 400 0 0 0 0 0" at bounding box center [389, 120] width 624 height 16
click at [341, 115] on td "400" at bounding box center [352, 120] width 23 height 16
click at [252, 84] on tr "列印 詳情 #19 10/06 (一) 20:06 邱辰平 0916680977 Nina /9 N 400 400 0 0 0 400 0 0 0 0 0" at bounding box center [389, 87] width 624 height 16
click at [341, 85] on td "400" at bounding box center [352, 87] width 23 height 16
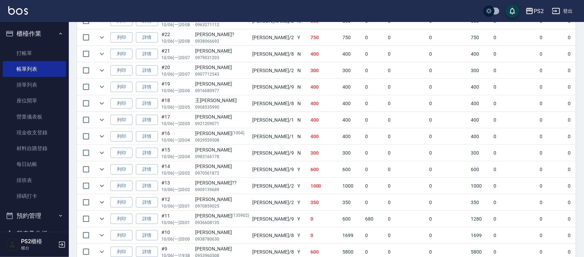
click at [341, 70] on td "300" at bounding box center [352, 71] width 23 height 16
click at [296, 71] on td "N" at bounding box center [302, 71] width 13 height 16
drag, startPoint x: 244, startPoint y: 38, endPoint x: 237, endPoint y: 38, distance: 6.2
click at [237, 38] on tr "列印 詳情 #22 10/06 (一) 20:08 黃佑? 0938066692 Jason /2 Y 750 750 0 0 0 750 0 0 0 0 0" at bounding box center [389, 38] width 624 height 16
click at [251, 38] on td "Jason /2" at bounding box center [273, 38] width 45 height 16
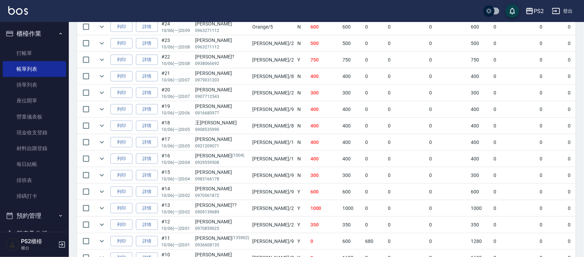
scroll to position [168, 0]
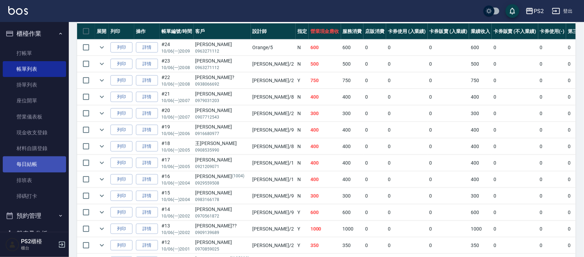
click at [45, 160] on link "每日結帳" at bounding box center [34, 165] width 63 height 16
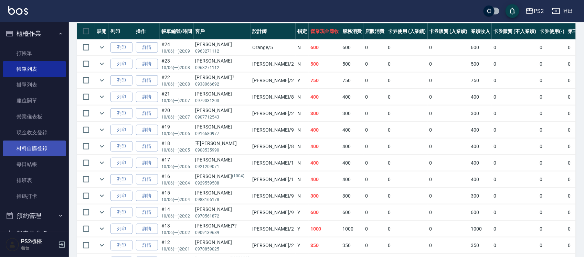
click at [45, 160] on link "每日結帳" at bounding box center [34, 165] width 63 height 16
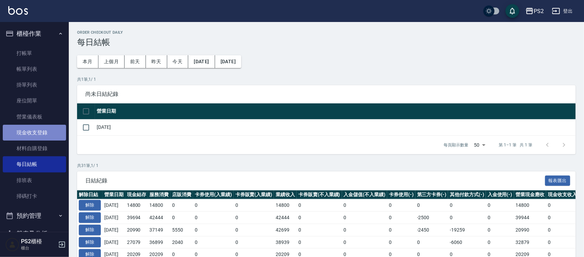
click at [49, 136] on link "現金收支登錄" at bounding box center [34, 133] width 63 height 16
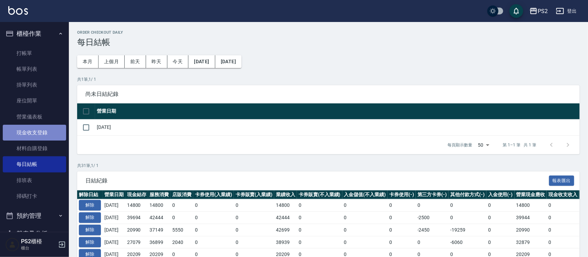
click at [49, 136] on link "現金收支登錄" at bounding box center [34, 133] width 63 height 16
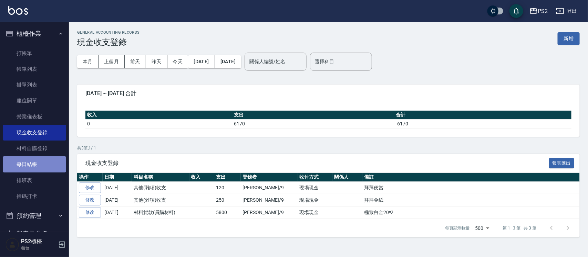
click at [38, 162] on link "每日結帳" at bounding box center [34, 165] width 63 height 16
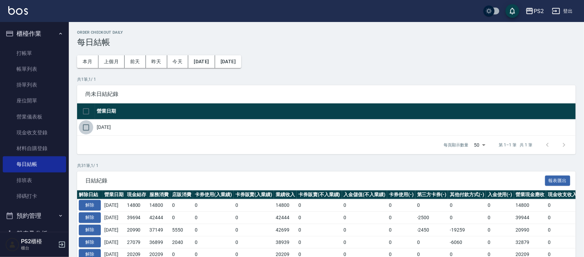
click at [83, 132] on input "checkbox" at bounding box center [86, 127] width 14 height 14
checkbox input "true"
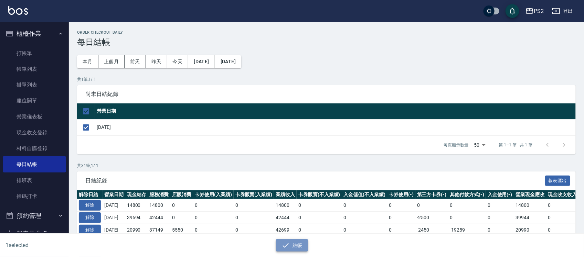
click at [299, 245] on button "結帳" at bounding box center [292, 246] width 32 height 13
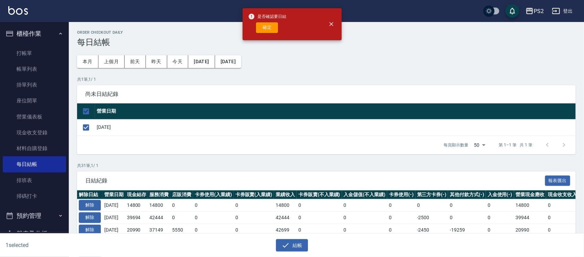
click at [274, 20] on div "是否確認要日結 確定" at bounding box center [267, 24] width 39 height 28
click at [272, 24] on button "確定" at bounding box center [267, 27] width 22 height 11
click at [272, 24] on div "確定" at bounding box center [267, 27] width 39 height 11
checkbox input "false"
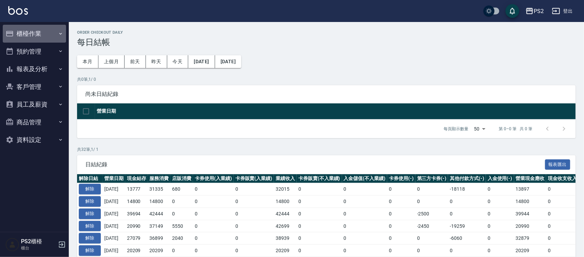
click at [46, 30] on button "櫃檯作業" at bounding box center [34, 34] width 63 height 18
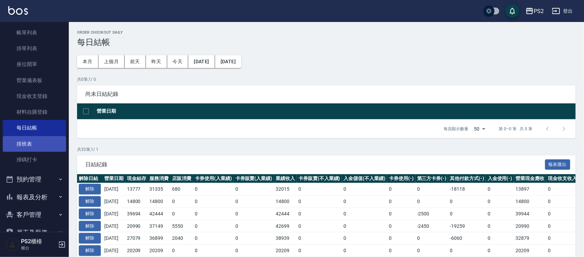
scroll to position [86, 0]
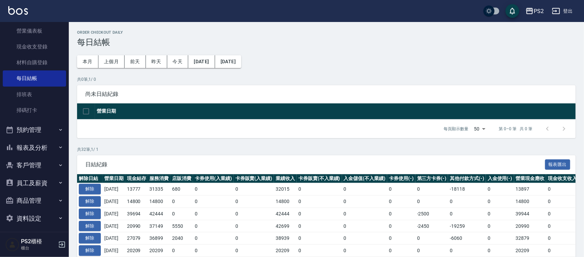
drag, startPoint x: 41, startPoint y: 149, endPoint x: 42, endPoint y: 159, distance: 10.0
click at [41, 149] on button "報表及分析" at bounding box center [34, 148] width 63 height 18
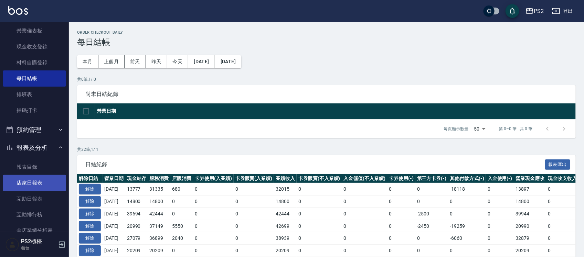
click at [31, 185] on link "店家日報表" at bounding box center [34, 183] width 63 height 16
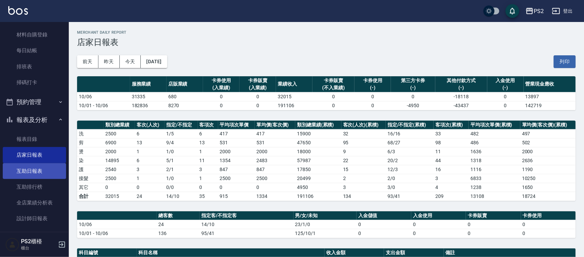
scroll to position [129, 0]
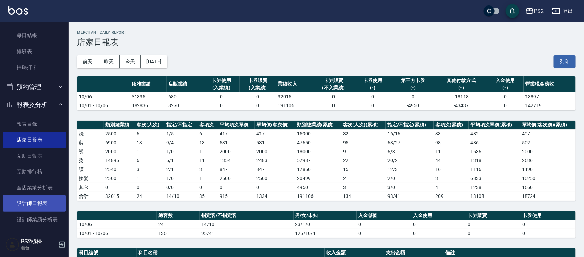
click at [41, 203] on link "設計師日報表" at bounding box center [34, 204] width 63 height 16
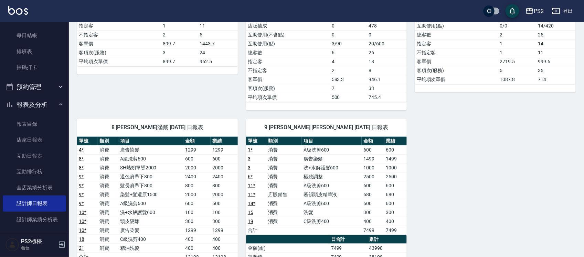
scroll to position [258, 0]
